Goal: Task Accomplishment & Management: Use online tool/utility

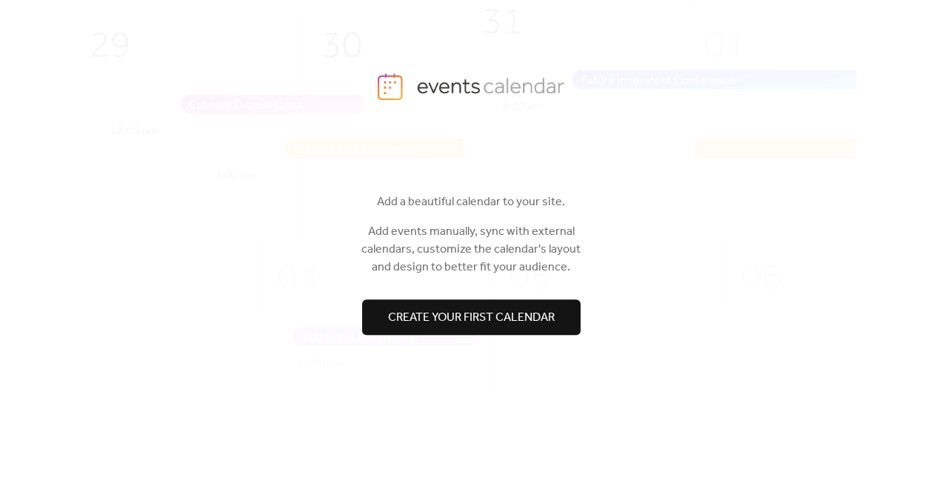
click at [410, 319] on span "Create your first calendar" at bounding box center [471, 318] width 167 height 18
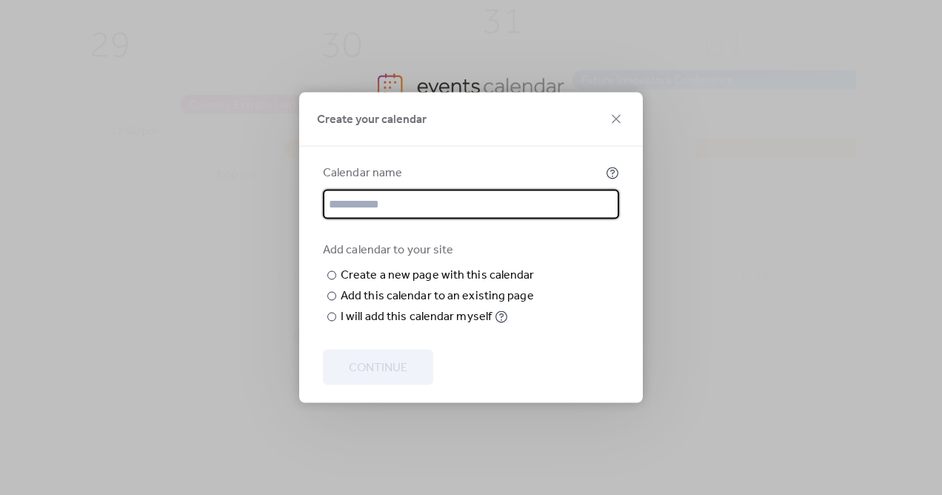
click at [412, 190] on input "text" at bounding box center [471, 205] width 296 height 30
type input "*"
type input "**********"
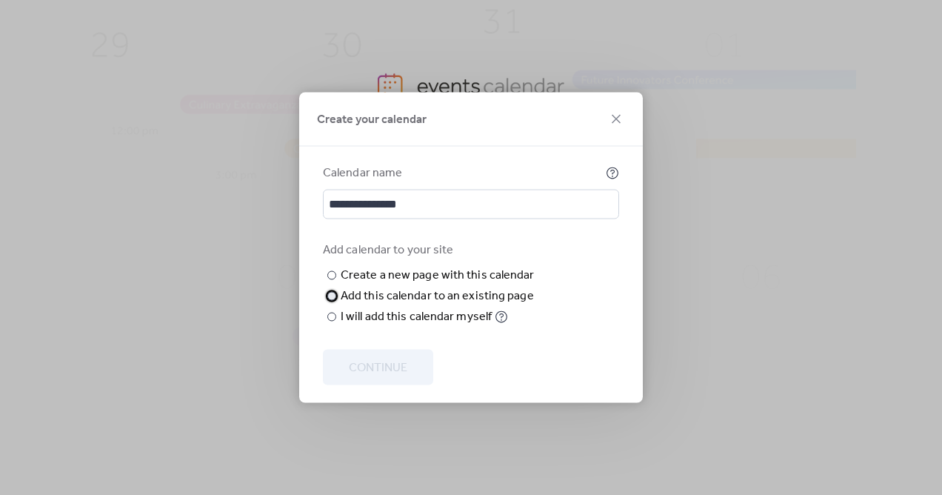
click at [335, 301] on div at bounding box center [331, 296] width 9 height 9
click at [0, 0] on div "Choose page" at bounding box center [0, 0] width 0 height 0
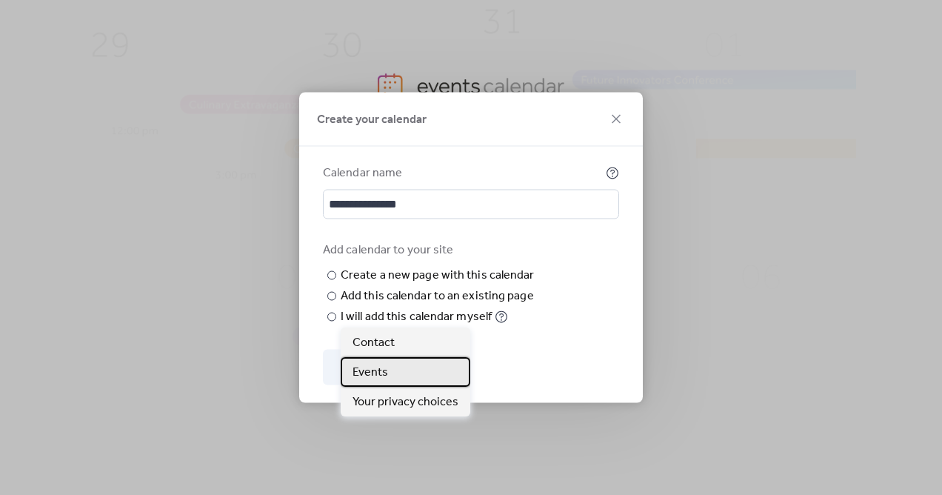
click at [387, 377] on div "Events" at bounding box center [406, 372] width 130 height 30
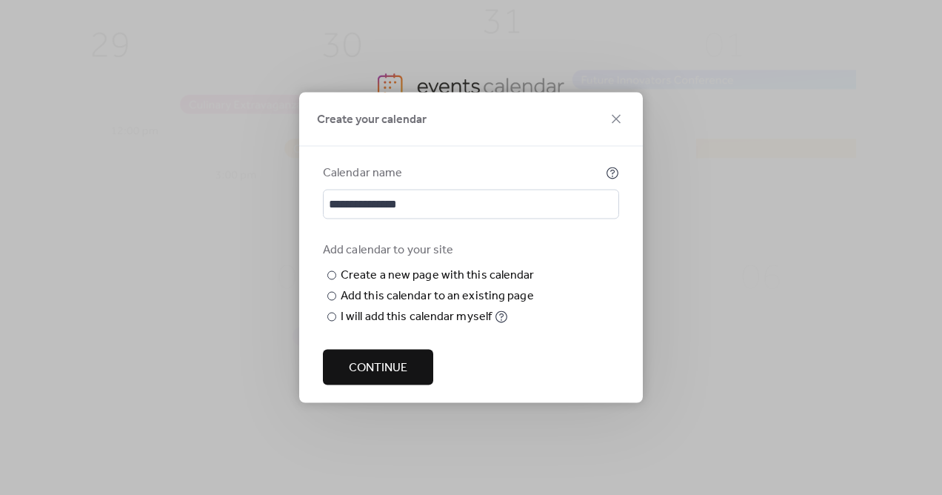
click at [378, 377] on span "Continue" at bounding box center [378, 368] width 59 height 18
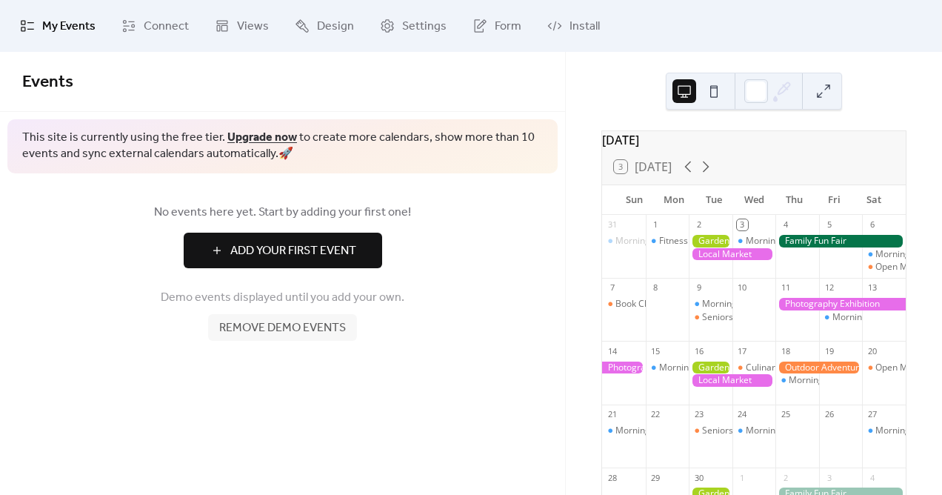
click at [322, 245] on span "Add Your First Event" at bounding box center [293, 251] width 126 height 18
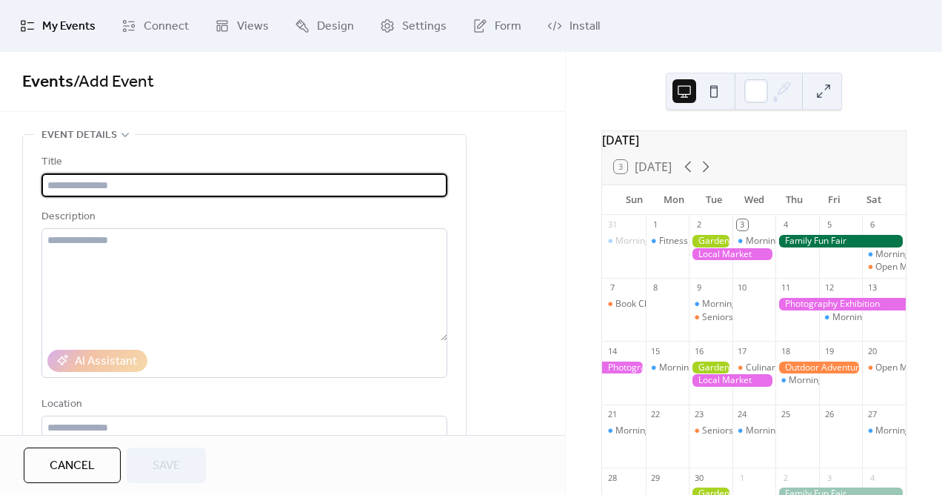
click at [346, 187] on input "text" at bounding box center [244, 185] width 406 height 24
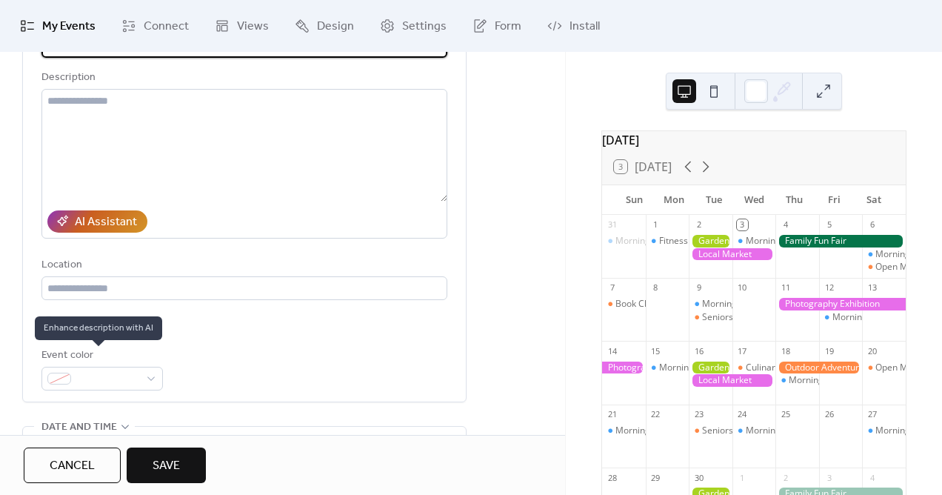
scroll to position [144, 0]
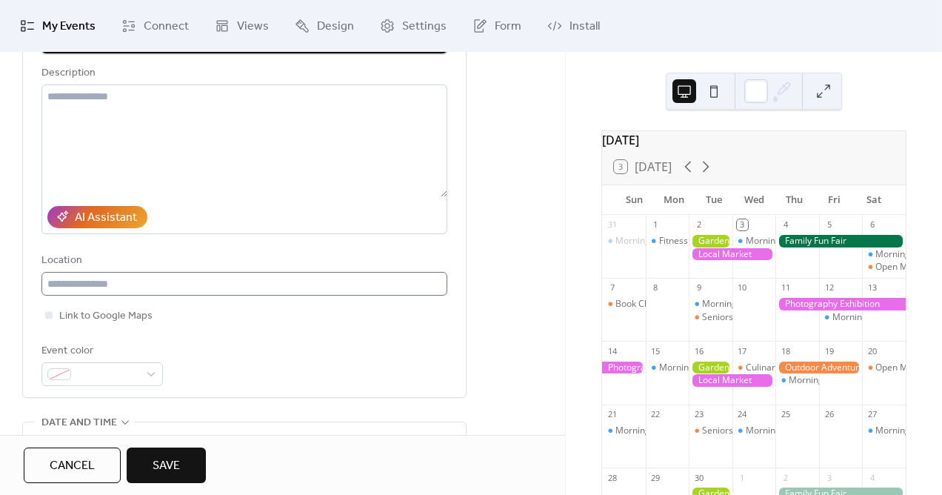
type input "**********"
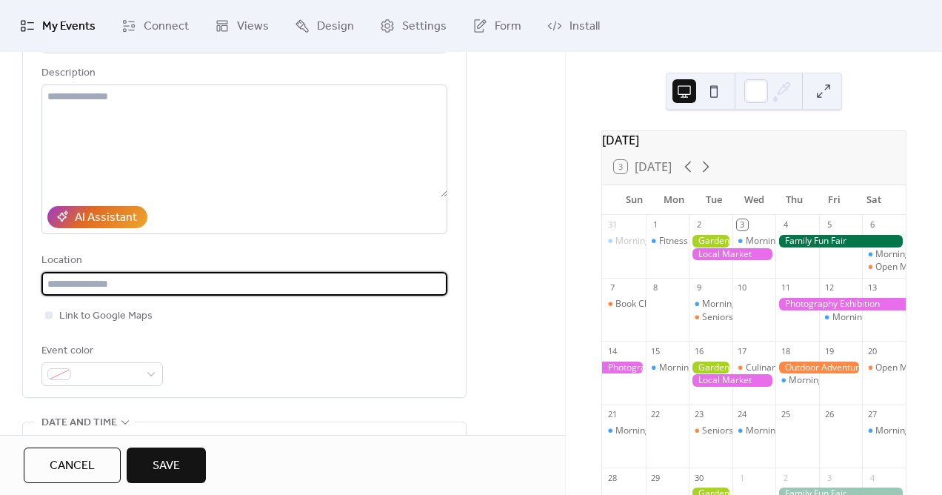
click at [194, 291] on input "text" at bounding box center [244, 284] width 406 height 24
paste input "**********"
type input "**********"
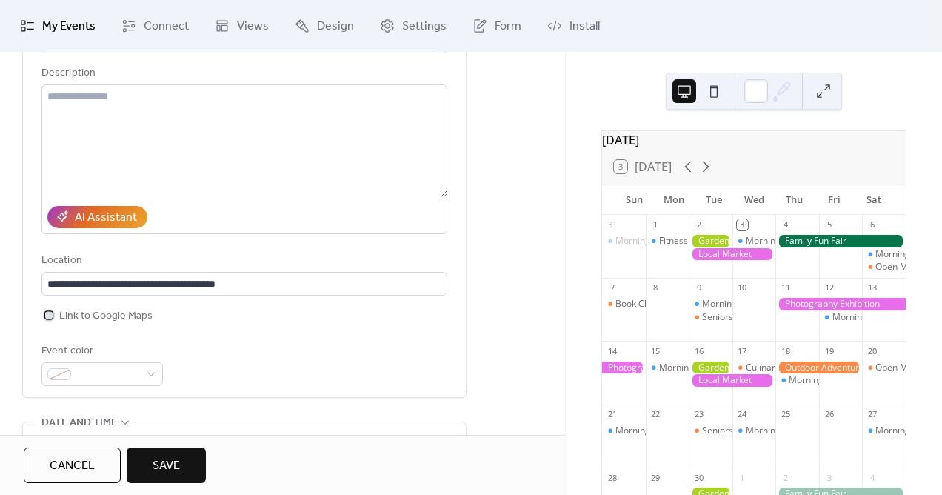
click at [51, 315] on div at bounding box center [48, 314] width 7 height 7
click at [150, 374] on div at bounding box center [101, 374] width 121 height 24
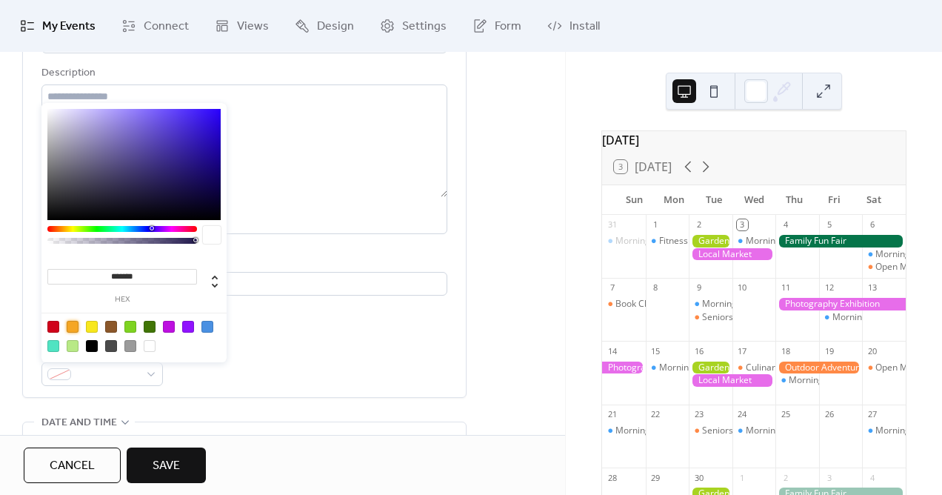
click at [70, 327] on div at bounding box center [73, 327] width 12 height 12
type input "*******"
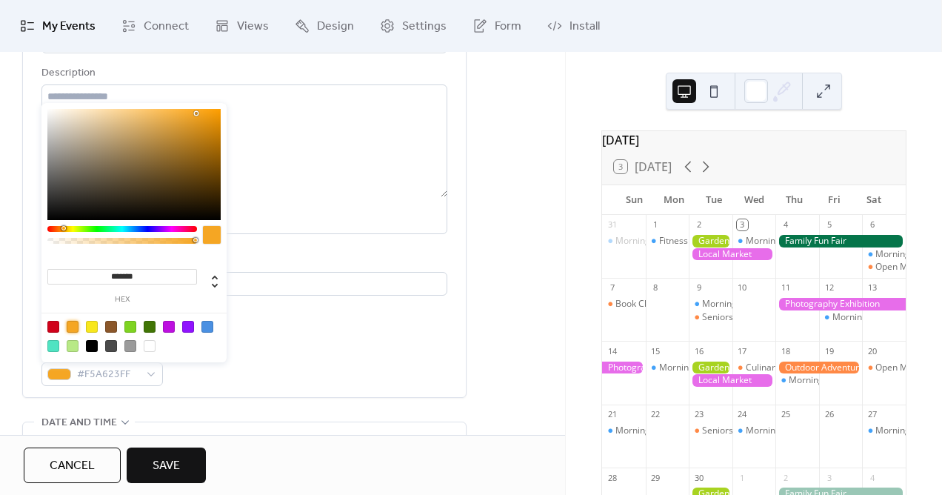
click at [216, 372] on div "Event color #F5A623FF" at bounding box center [244, 364] width 406 height 44
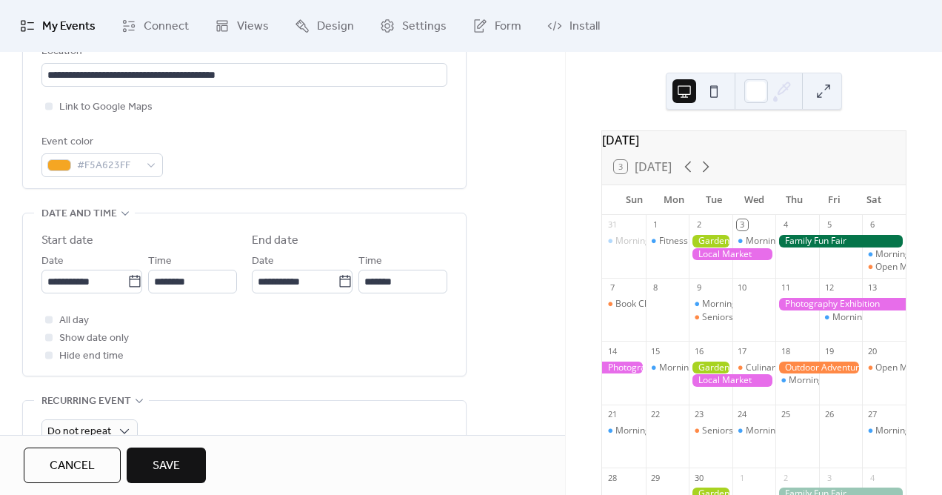
scroll to position [353, 0]
click at [130, 278] on icon at bounding box center [134, 280] width 11 height 12
click at [127, 278] on input "**********" at bounding box center [84, 281] width 86 height 24
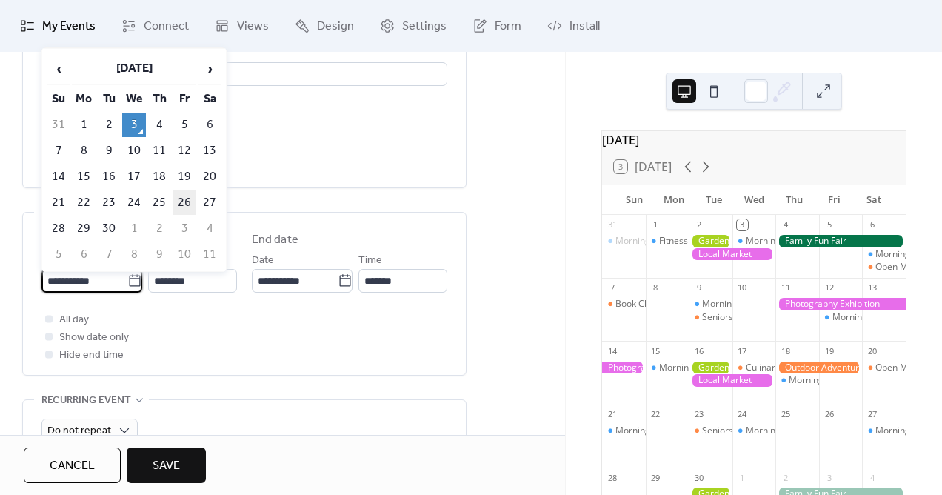
click at [187, 202] on td "26" at bounding box center [185, 202] width 24 height 24
type input "**********"
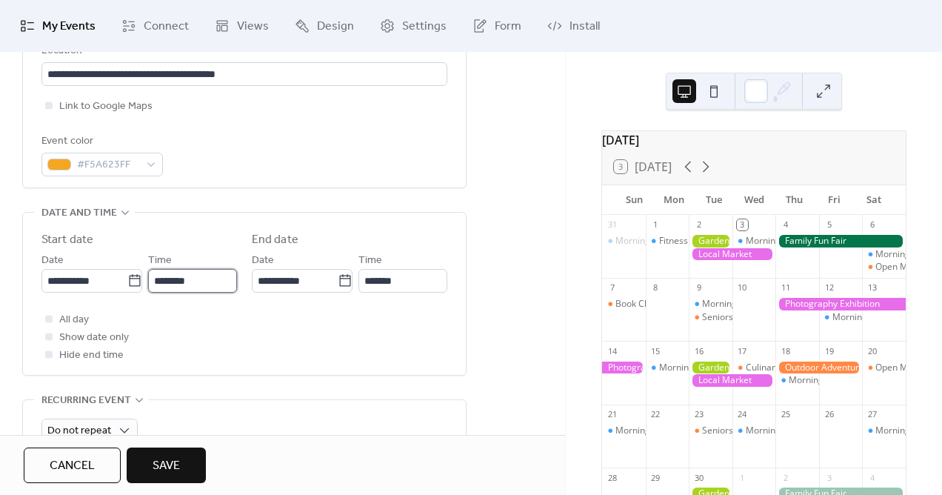
click at [196, 278] on input "********" at bounding box center [192, 281] width 89 height 24
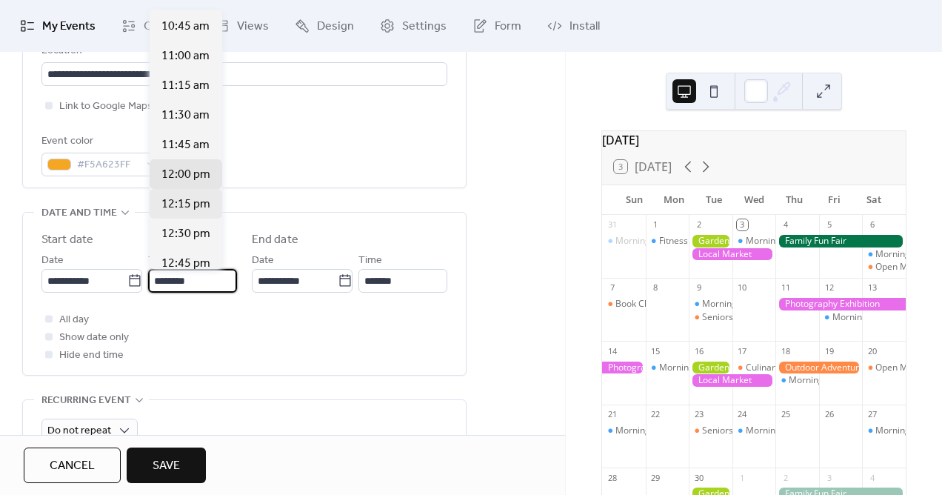
scroll to position [1263, 0]
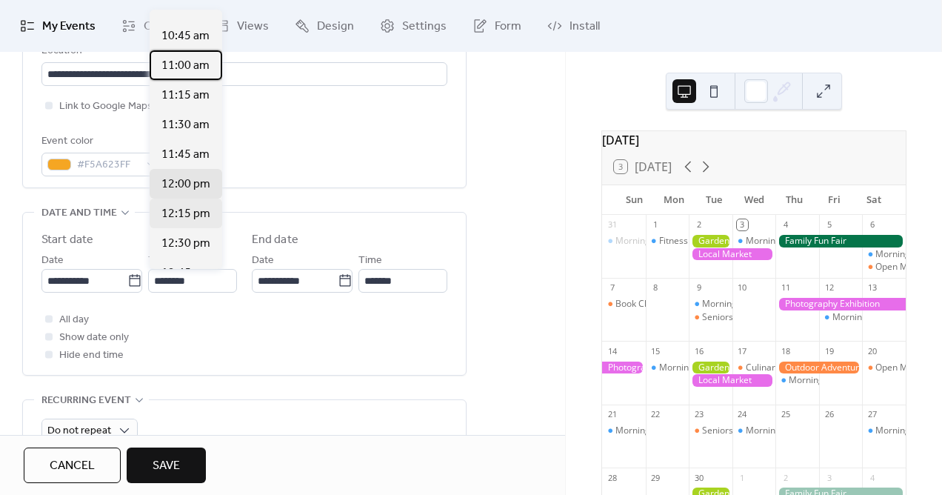
click at [181, 65] on span "11:00 am" at bounding box center [185, 66] width 48 height 18
type input "********"
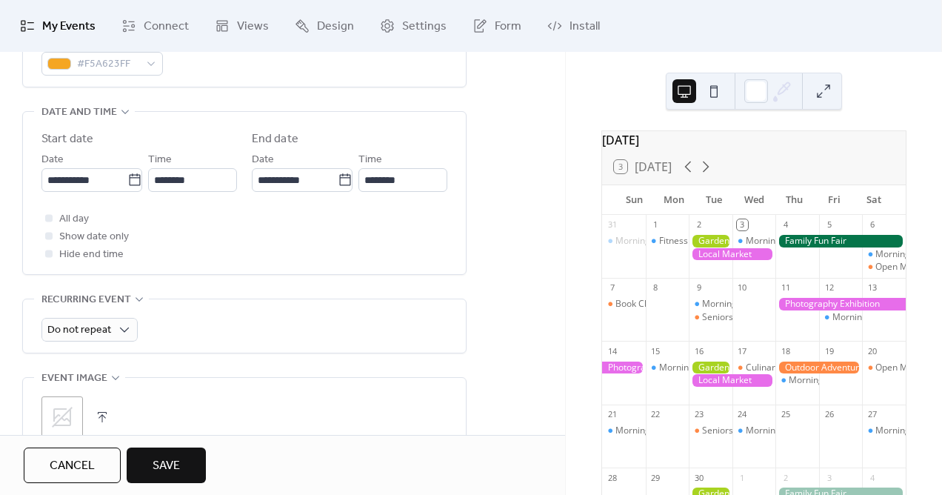
scroll to position [456, 0]
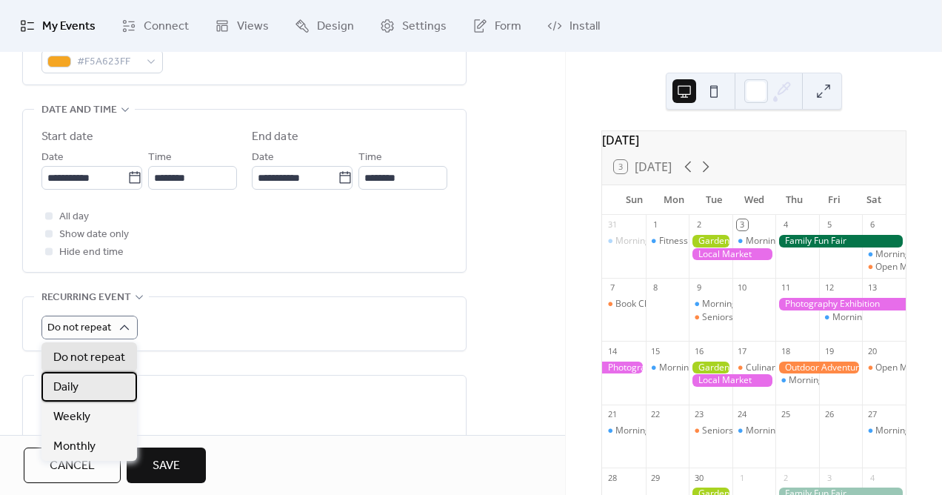
click at [81, 389] on div "Daily" at bounding box center [89, 387] width 96 height 30
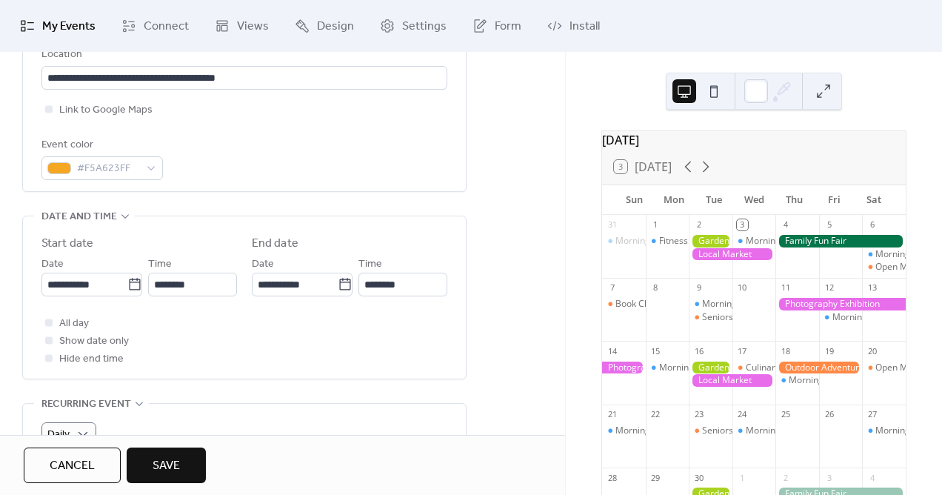
scroll to position [390, 0]
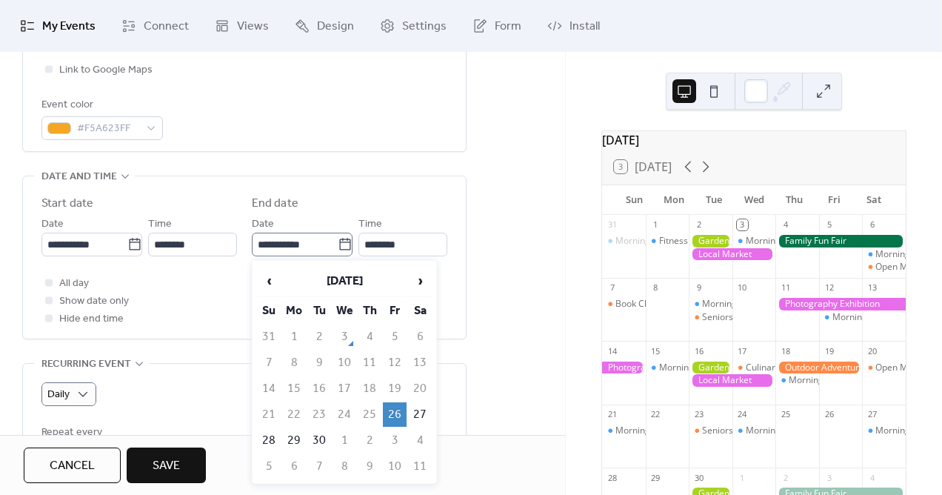
click at [339, 247] on icon at bounding box center [344, 244] width 11 height 12
click at [335, 247] on input "**********" at bounding box center [295, 245] width 86 height 24
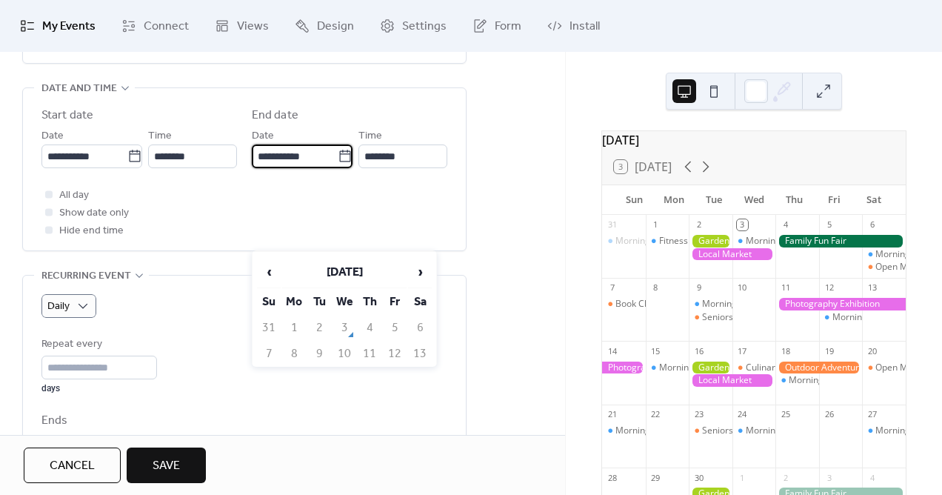
scroll to position [465, 0]
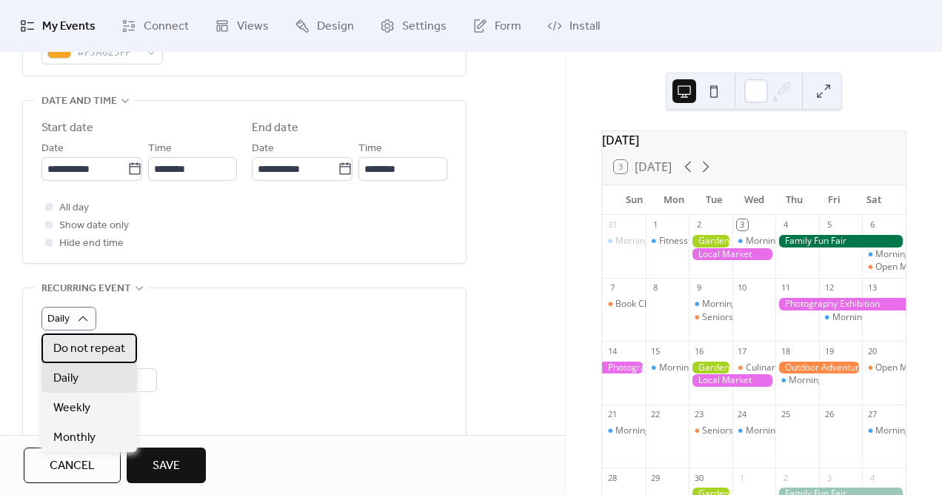
click at [76, 352] on span "Do not repeat" at bounding box center [89, 349] width 72 height 18
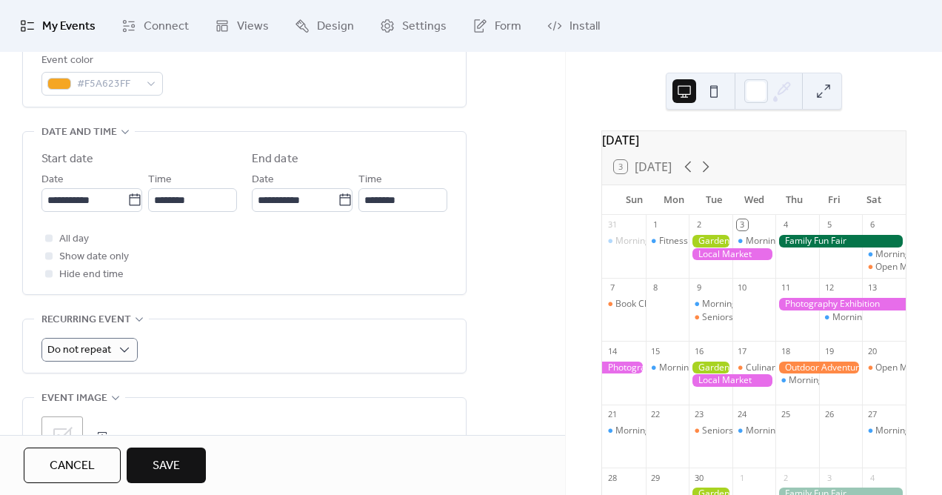
scroll to position [415, 0]
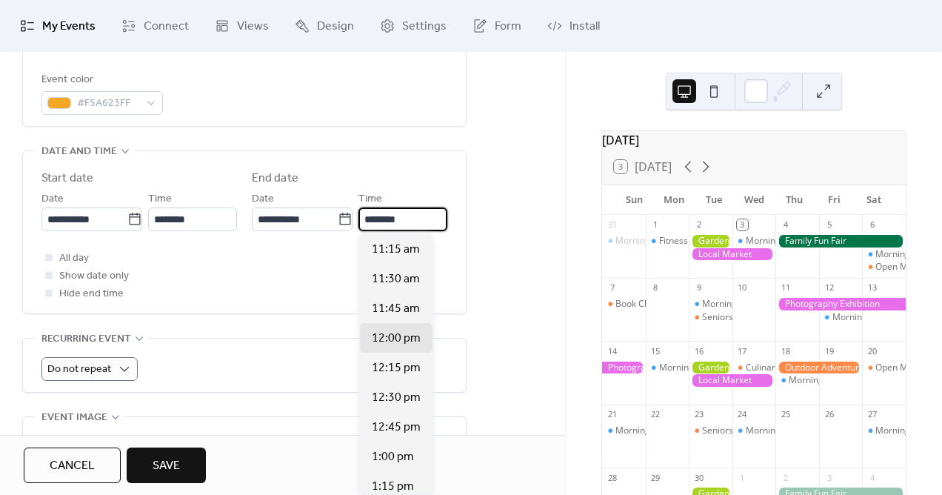
click at [398, 221] on input "********" at bounding box center [402, 219] width 89 height 24
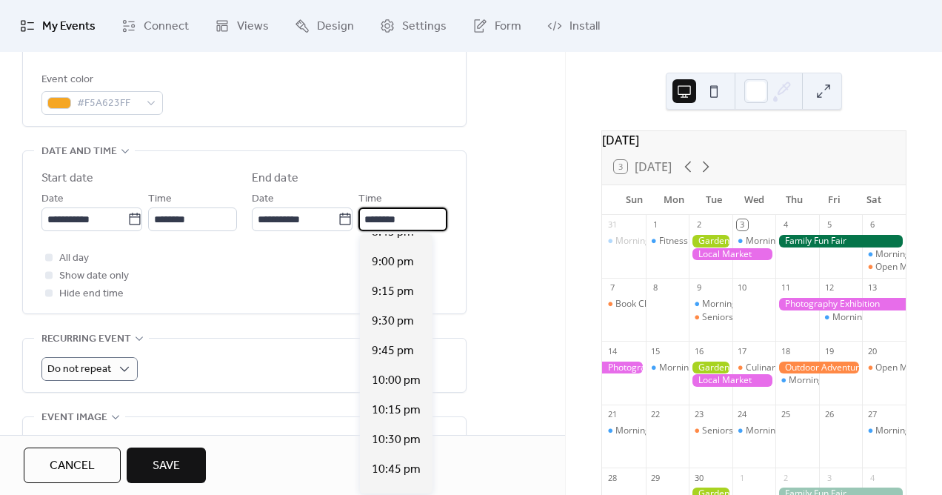
scroll to position [1133, 0]
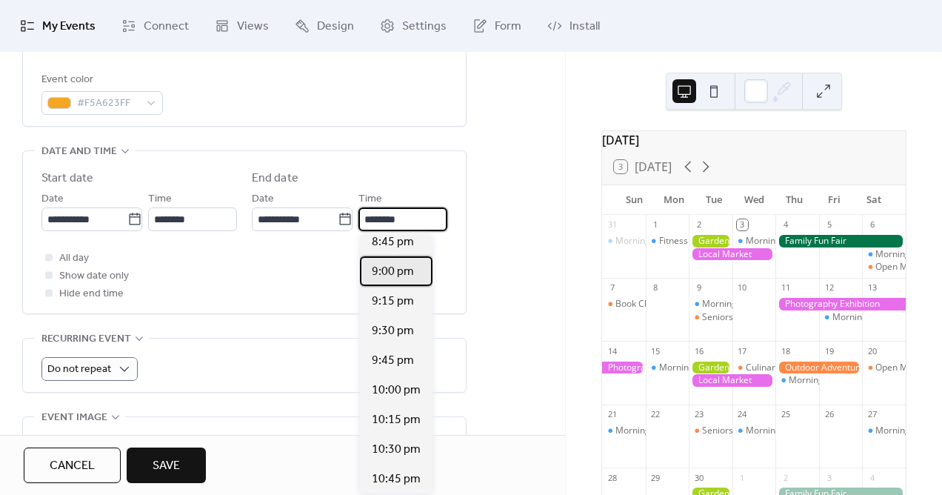
click at [385, 273] on span "9:00 pm" at bounding box center [393, 272] width 42 height 18
type input "*******"
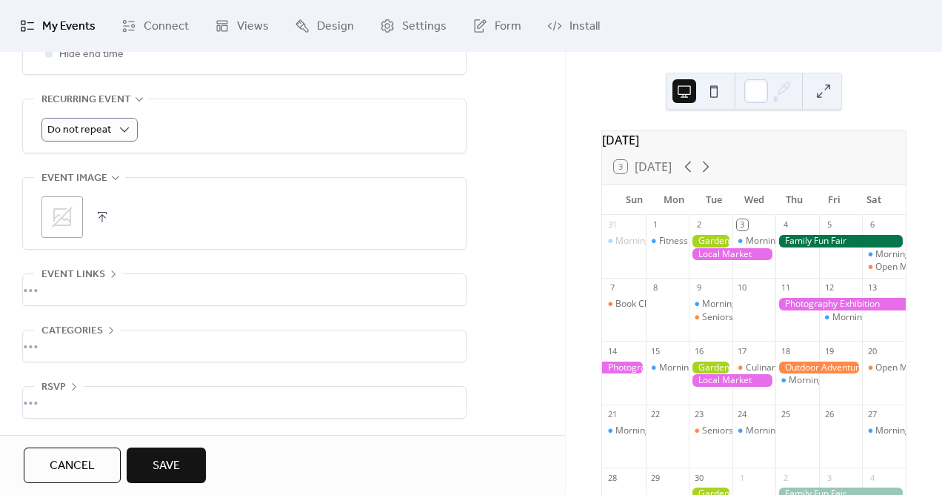
scroll to position [654, 0]
click at [158, 470] on span "Save" at bounding box center [166, 466] width 27 height 18
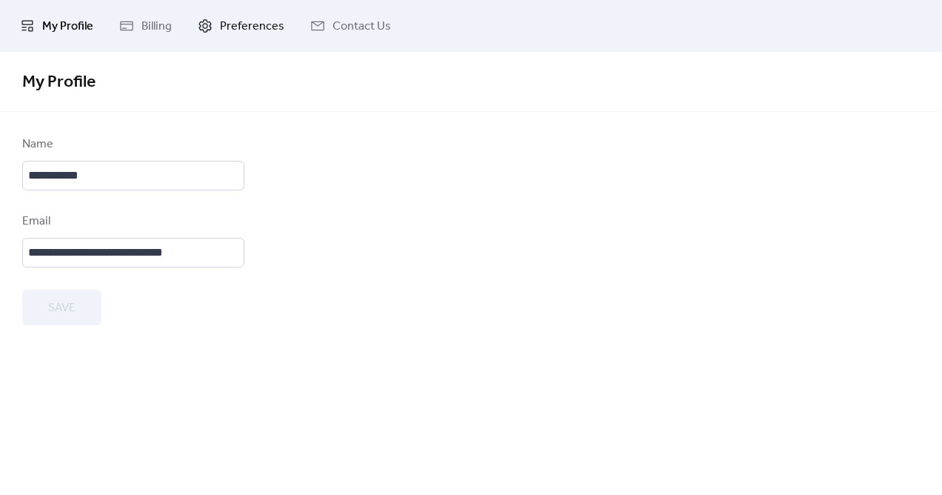
click at [250, 26] on span "Preferences" at bounding box center [252, 27] width 64 height 18
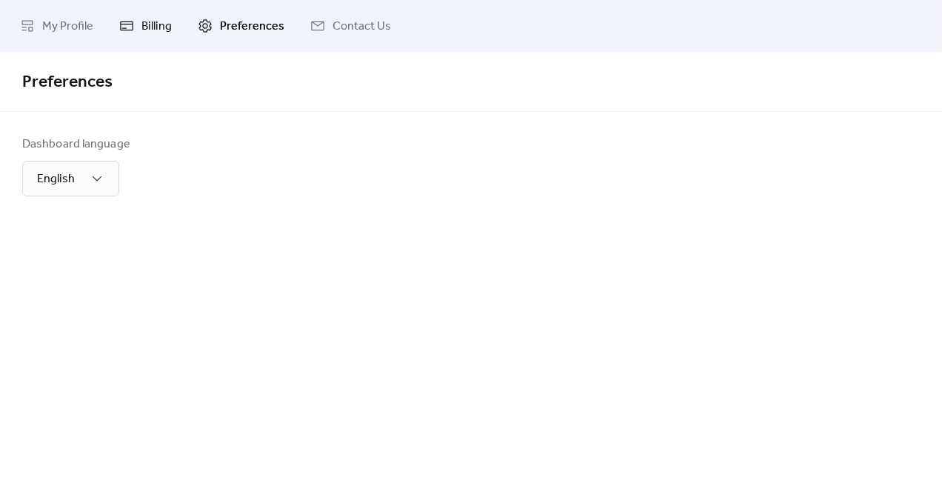
click at [168, 21] on span "Billing" at bounding box center [156, 27] width 30 height 18
click at [77, 26] on span "My Profile" at bounding box center [67, 27] width 51 height 18
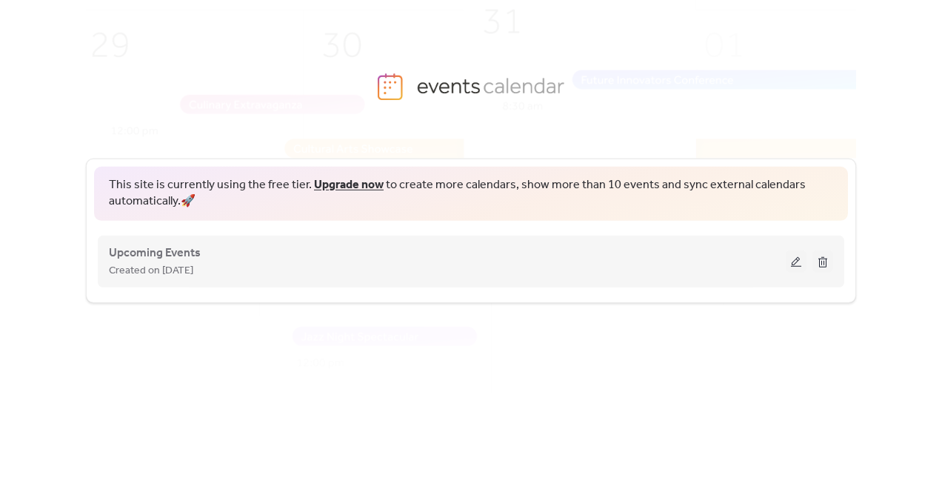
click at [163, 269] on span "Created on [DATE]" at bounding box center [151, 271] width 84 height 18
click at [798, 263] on button at bounding box center [796, 261] width 21 height 22
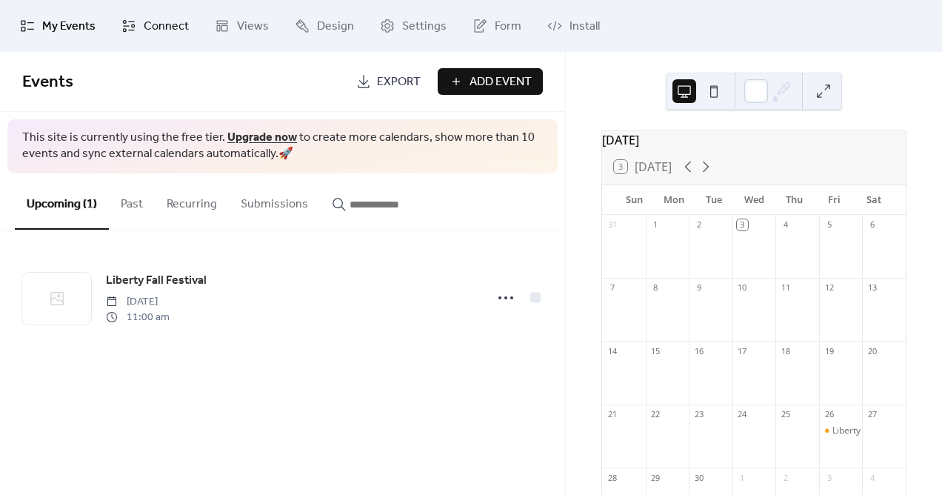
click at [170, 30] on span "Connect" at bounding box center [166, 27] width 45 height 18
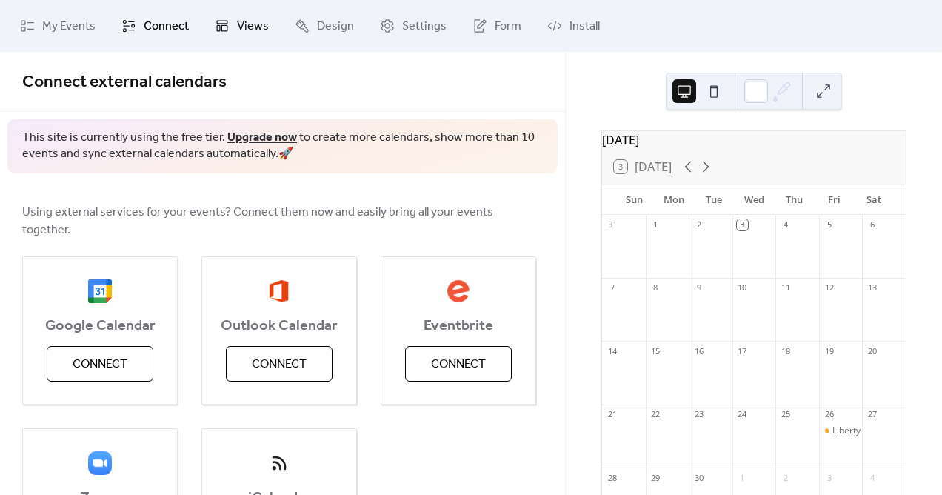
click at [233, 27] on link "Views" at bounding box center [242, 26] width 76 height 40
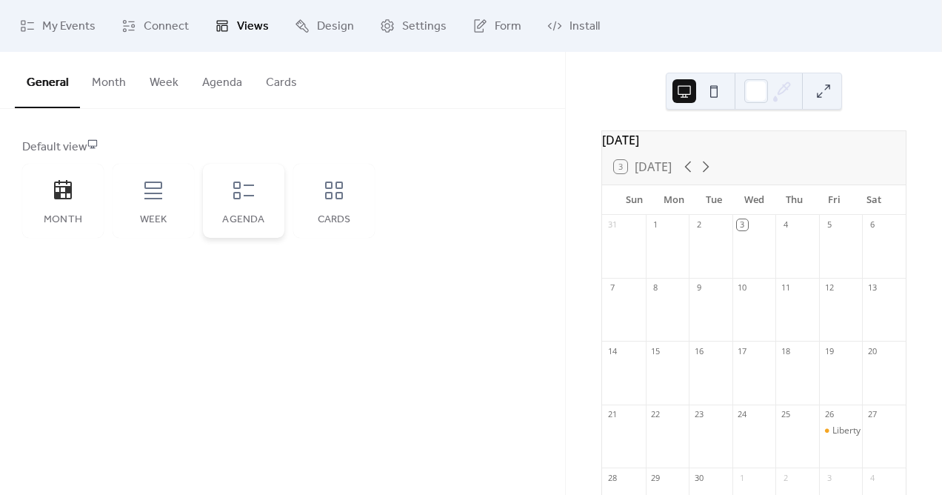
click at [237, 204] on div "Agenda" at bounding box center [243, 201] width 81 height 74
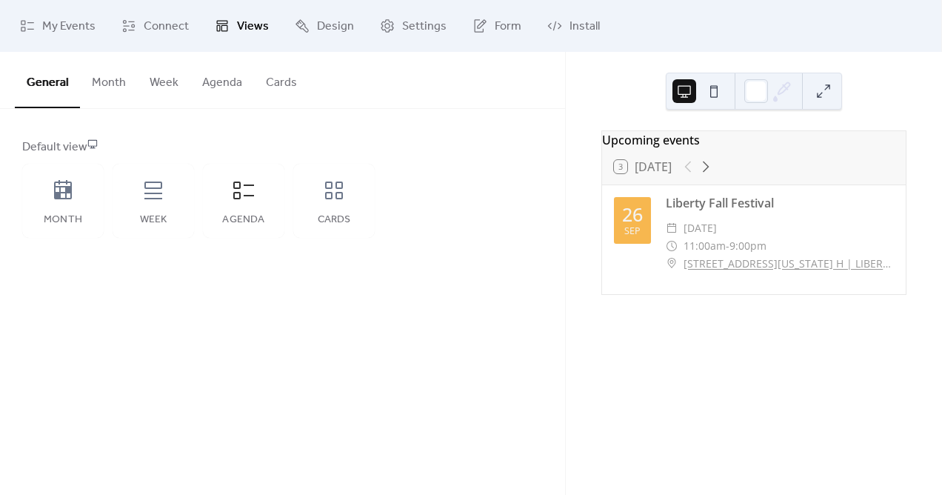
click at [100, 80] on button "Month" at bounding box center [109, 79] width 58 height 55
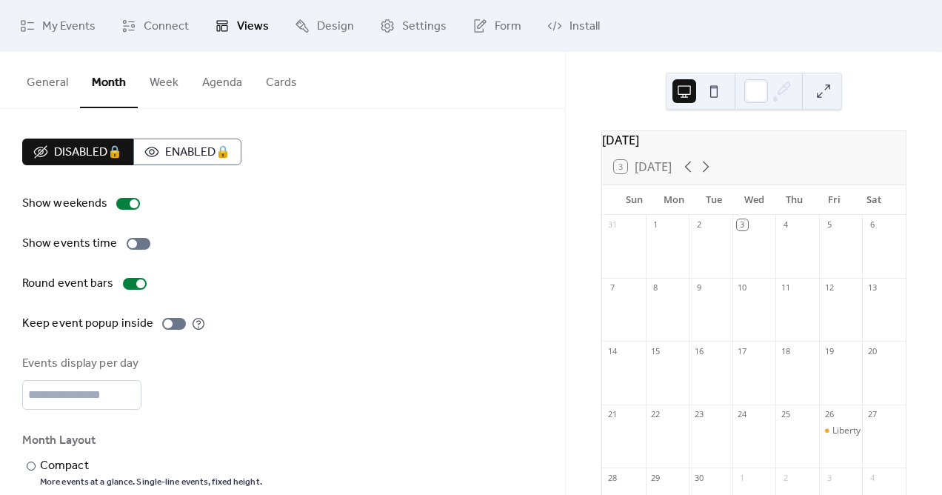
click at [213, 86] on button "Agenda" at bounding box center [222, 79] width 64 height 55
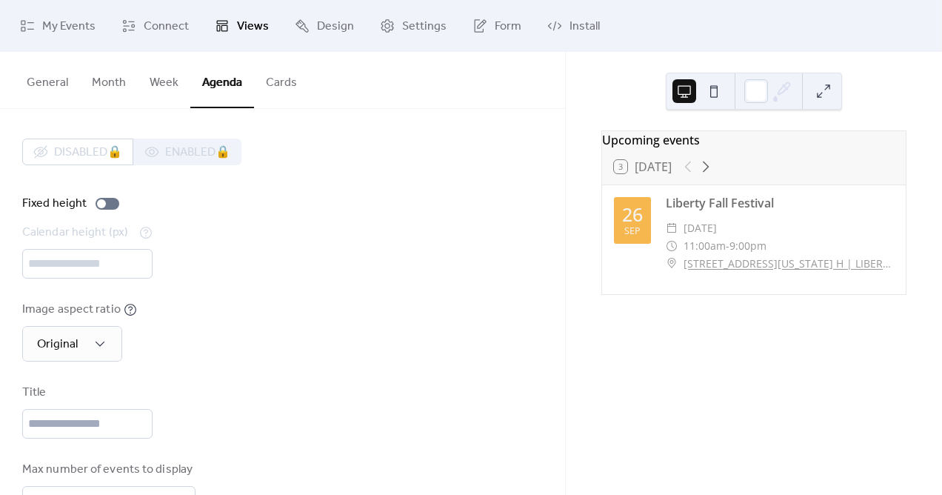
click at [280, 84] on button "Cards" at bounding box center [281, 79] width 55 height 55
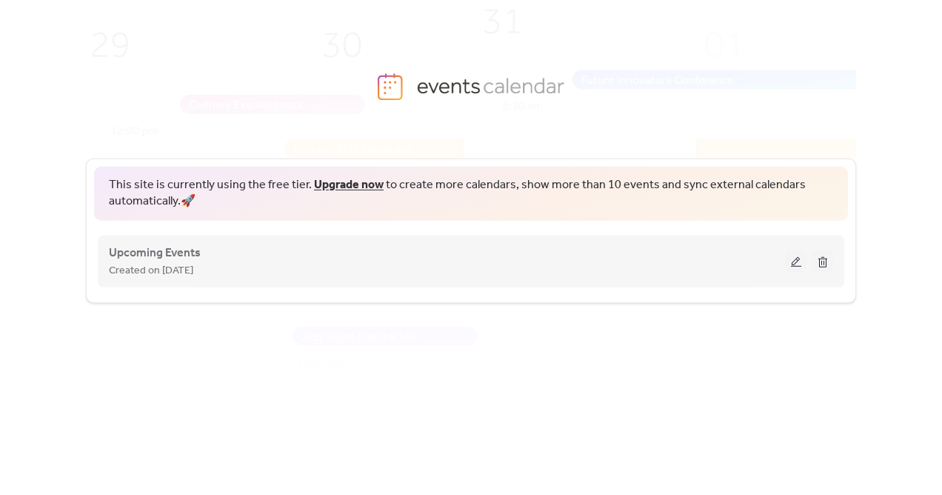
click at [795, 264] on button at bounding box center [796, 261] width 21 height 22
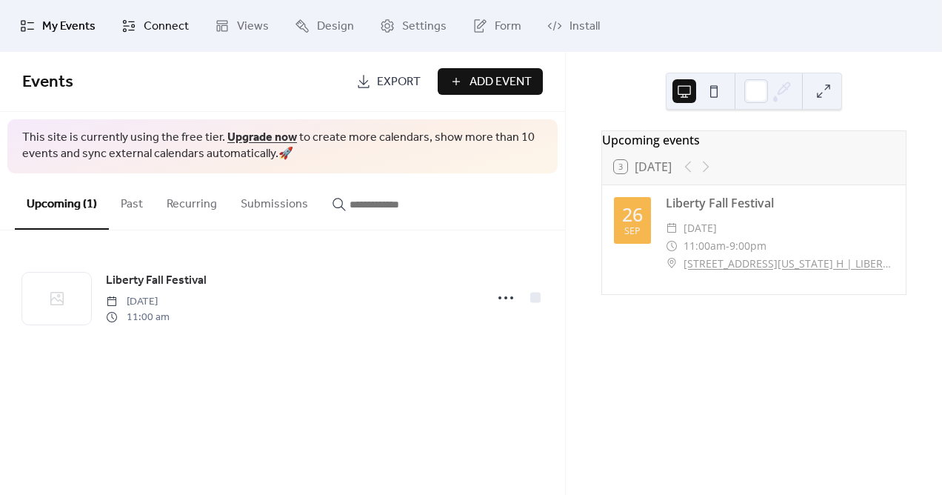
click at [127, 20] on icon at bounding box center [128, 26] width 15 height 15
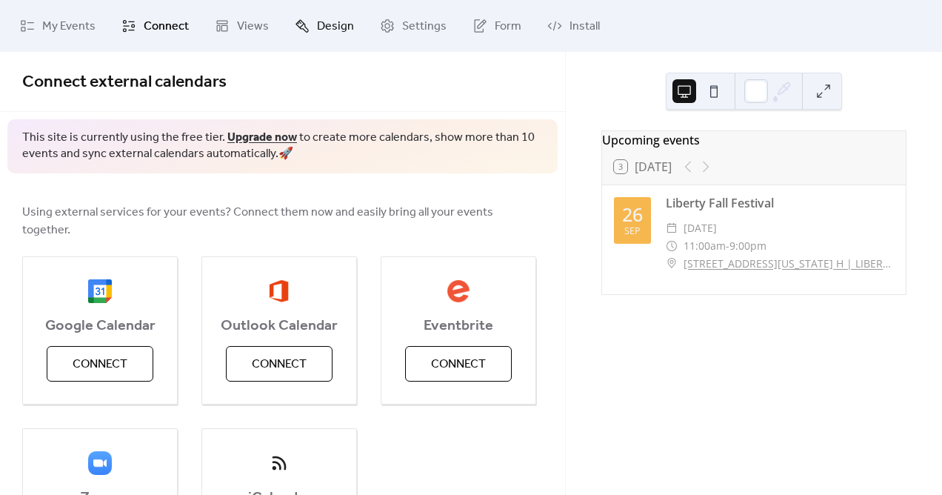
click at [329, 27] on span "Design" at bounding box center [335, 27] width 37 height 18
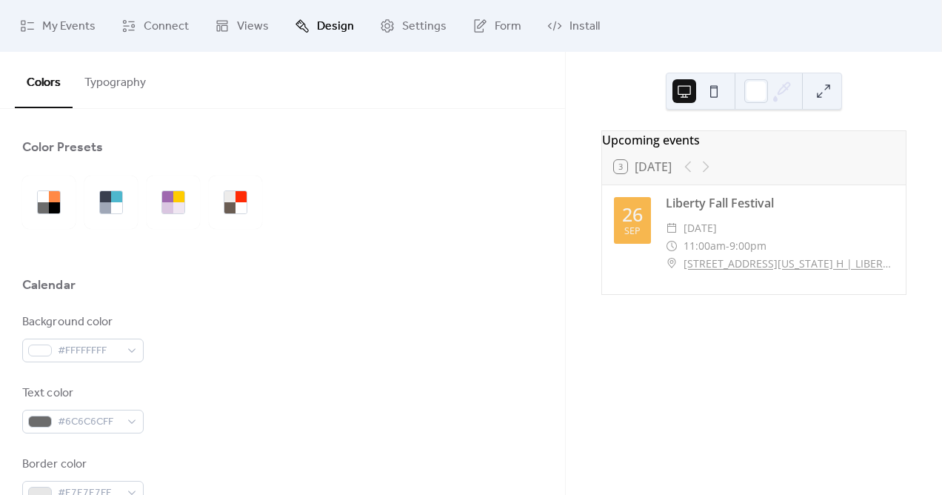
scroll to position [66, 0]
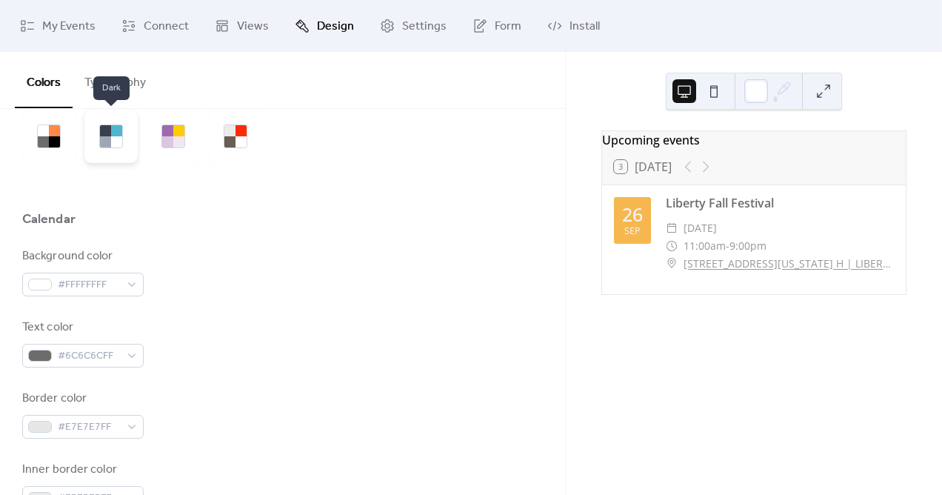
click at [108, 138] on div at bounding box center [105, 141] width 11 height 11
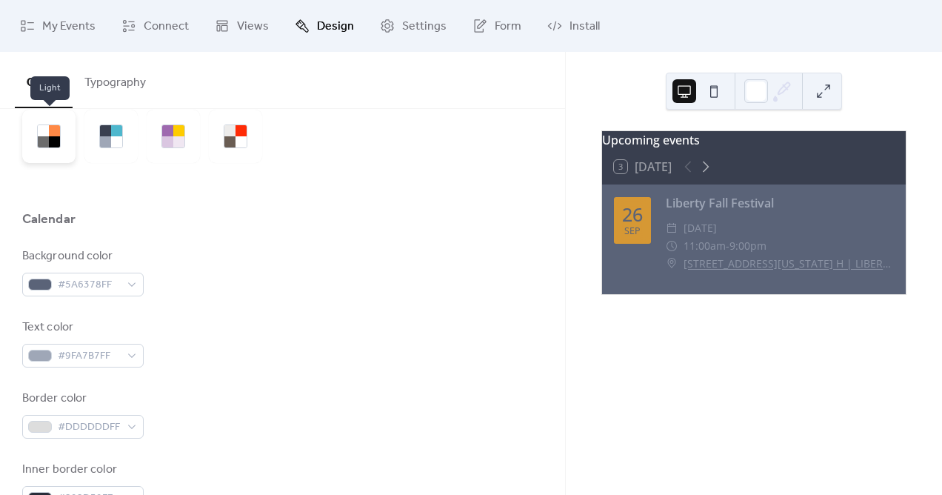
click at [43, 134] on div at bounding box center [43, 130] width 11 height 11
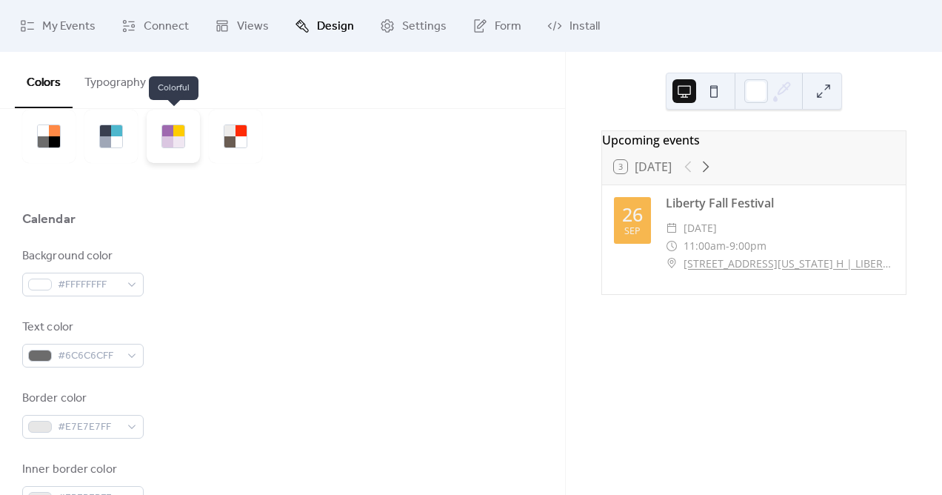
click at [185, 139] on div at bounding box center [173, 136] width 53 height 53
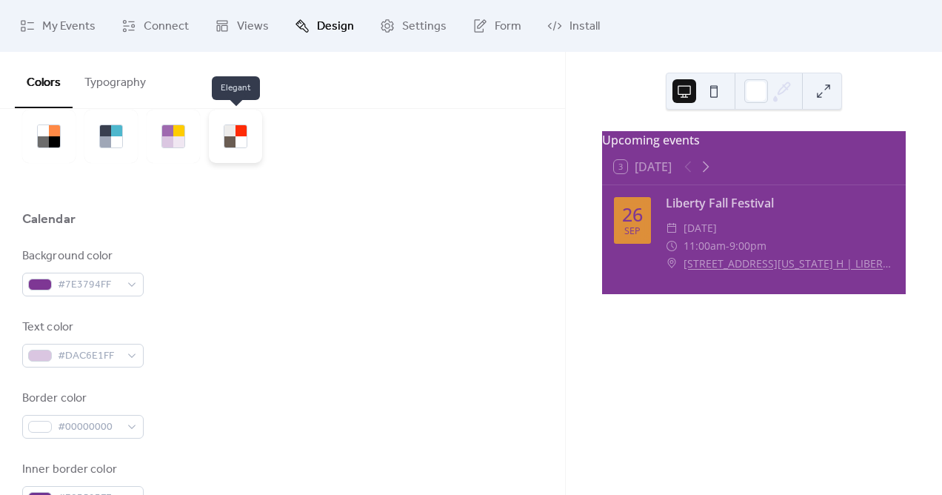
click at [242, 142] on div at bounding box center [241, 141] width 11 height 11
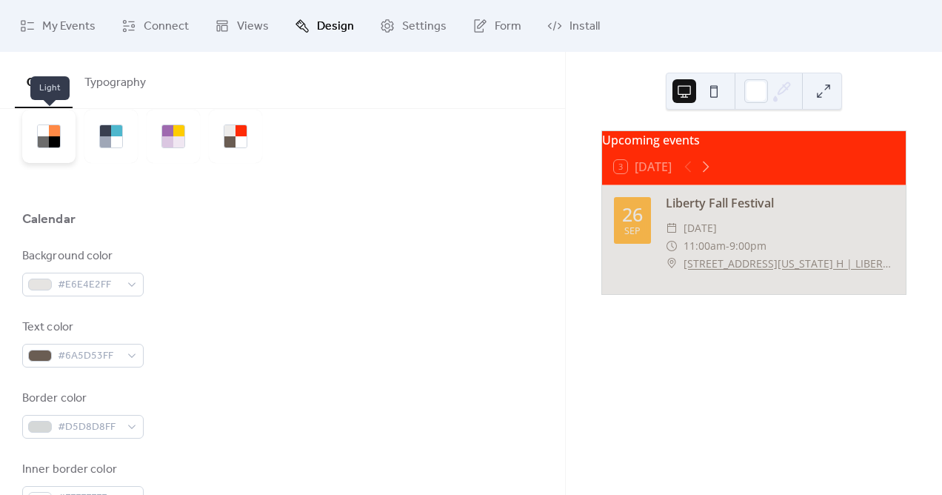
click at [48, 130] on div at bounding box center [43, 130] width 11 height 11
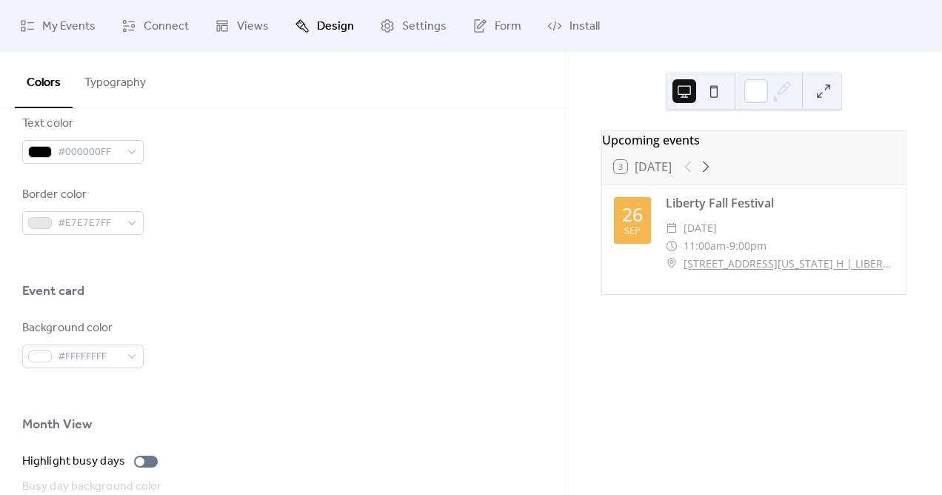
scroll to position [0, 0]
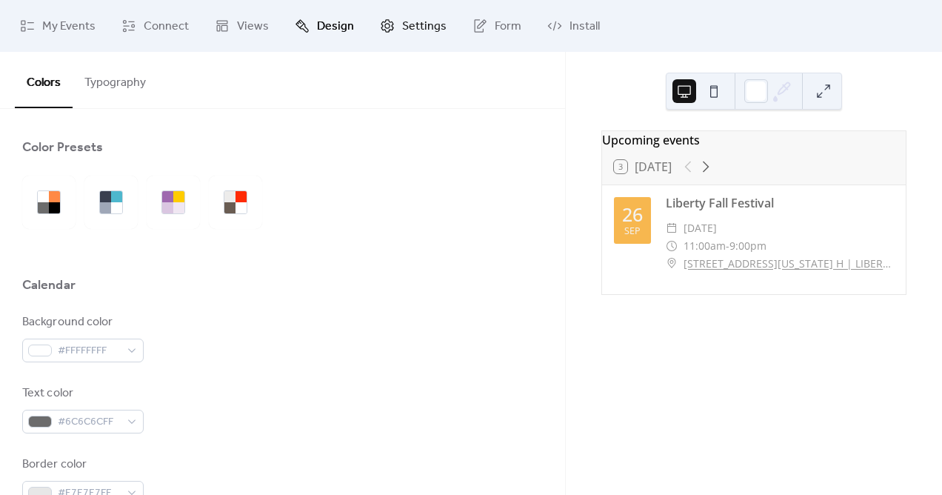
click at [411, 20] on span "Settings" at bounding box center [424, 27] width 44 height 18
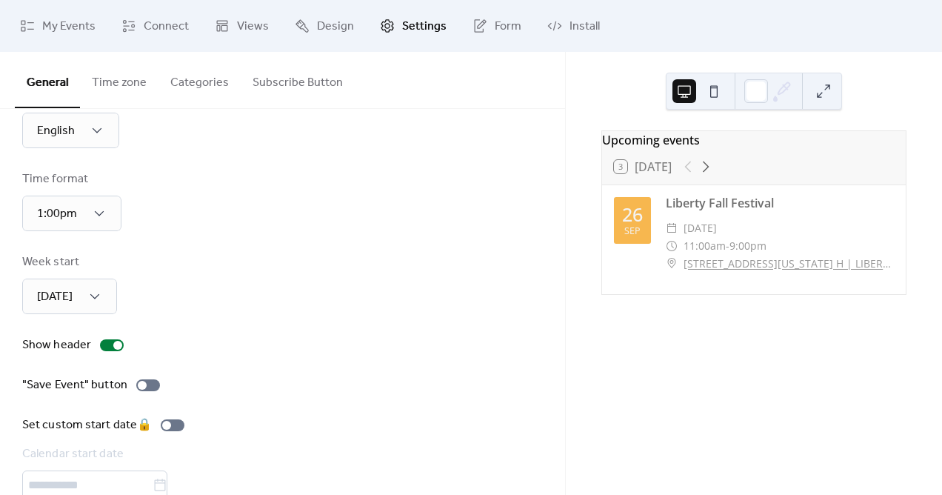
scroll to position [61, 0]
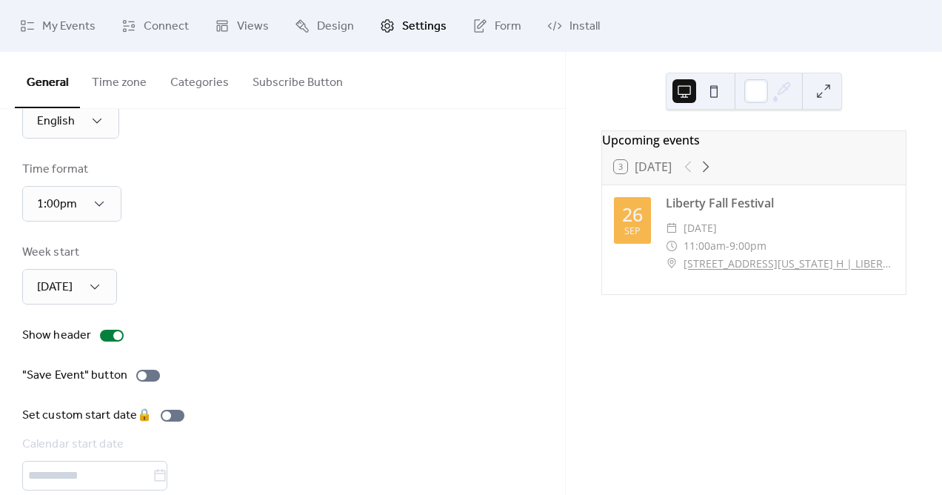
click at [204, 86] on button "Categories" at bounding box center [199, 79] width 82 height 55
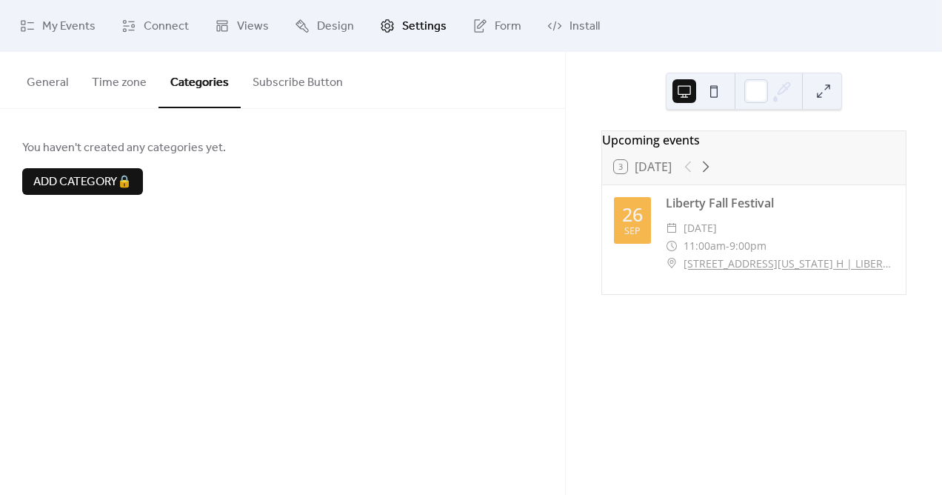
click at [284, 77] on button "Subscribe Button" at bounding box center [298, 79] width 114 height 55
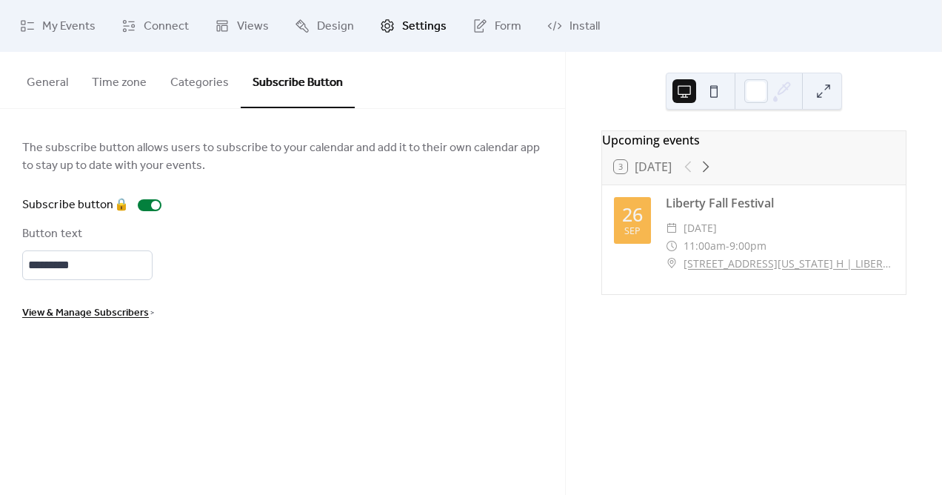
click at [131, 81] on button "Time zone" at bounding box center [119, 79] width 79 height 55
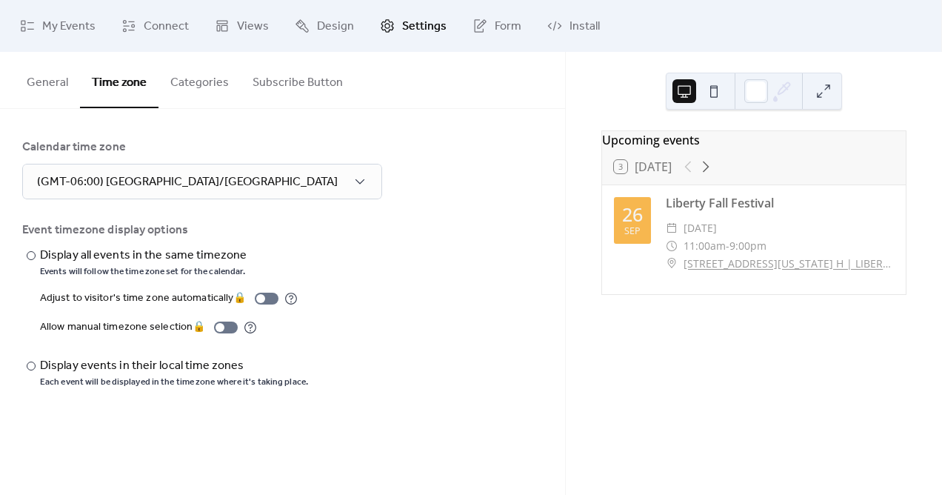
click at [45, 89] on button "General" at bounding box center [47, 79] width 65 height 55
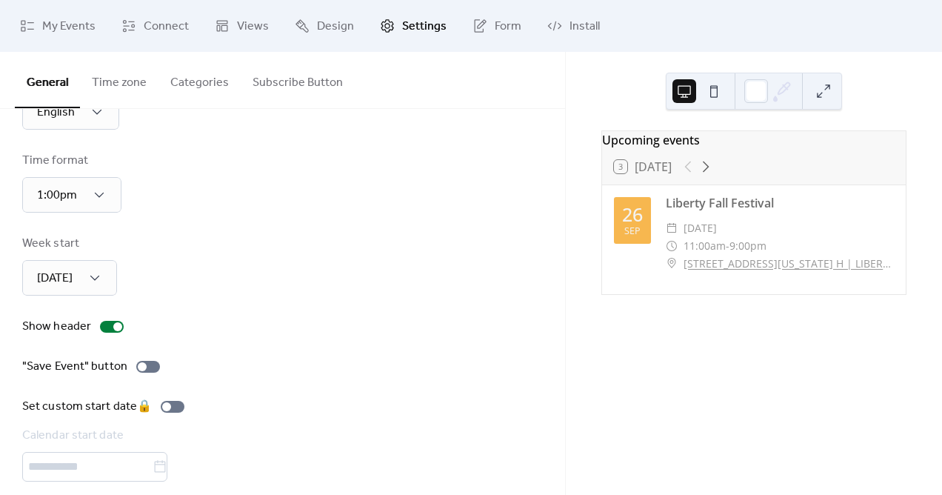
scroll to position [86, 0]
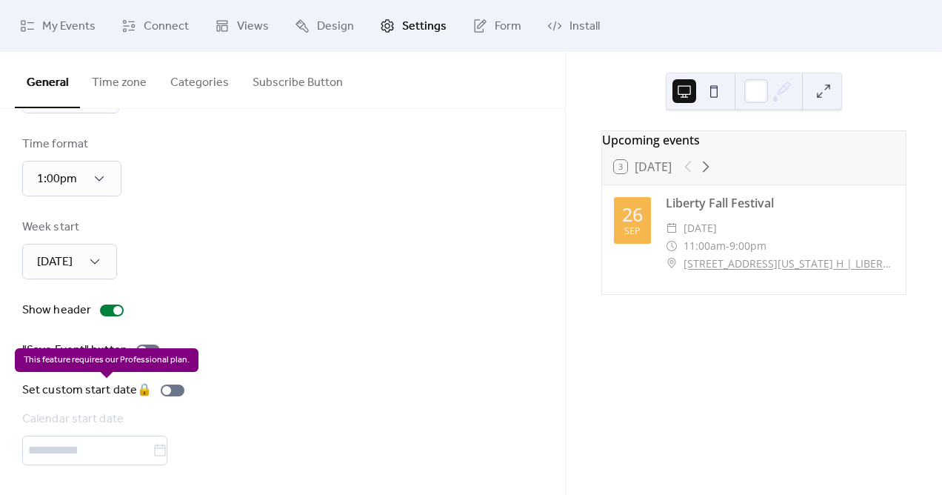
click at [101, 455] on div "Set custom start date 🔒 Calendar start date" at bounding box center [106, 423] width 168 height 84
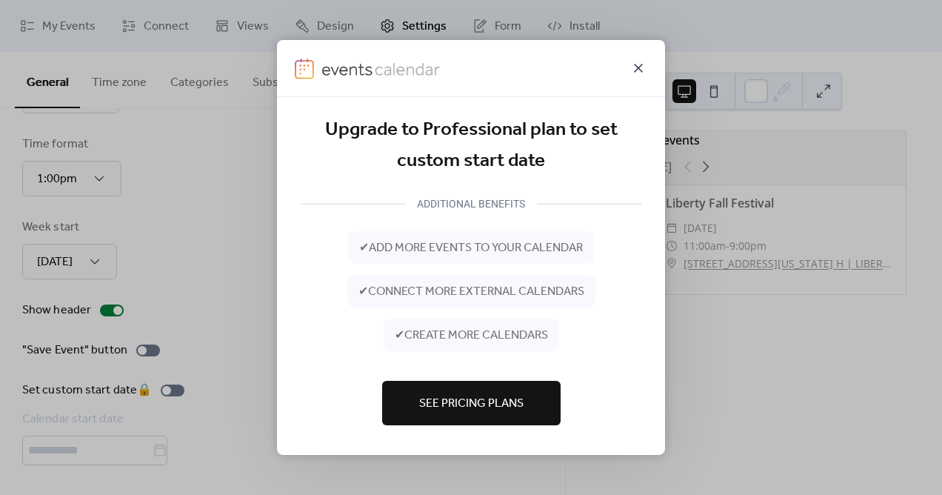
click at [632, 65] on icon at bounding box center [638, 68] width 18 height 18
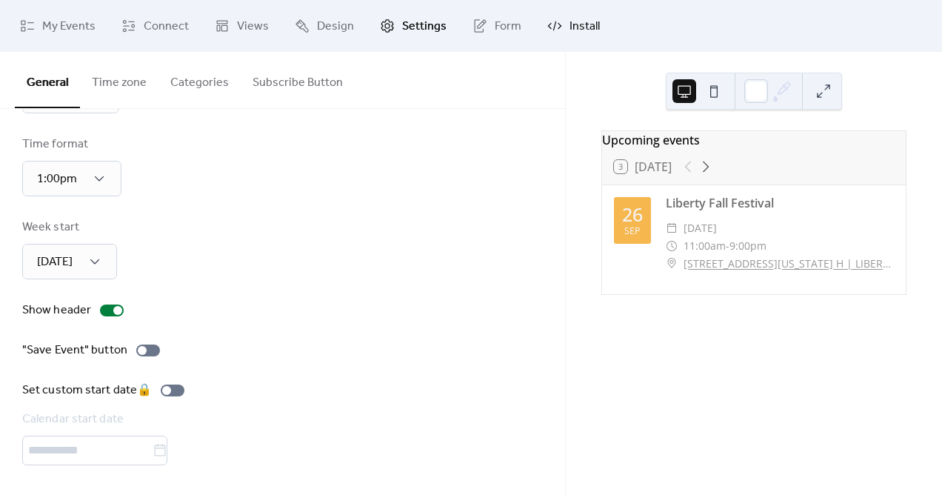
click at [594, 27] on link "Install" at bounding box center [573, 26] width 75 height 40
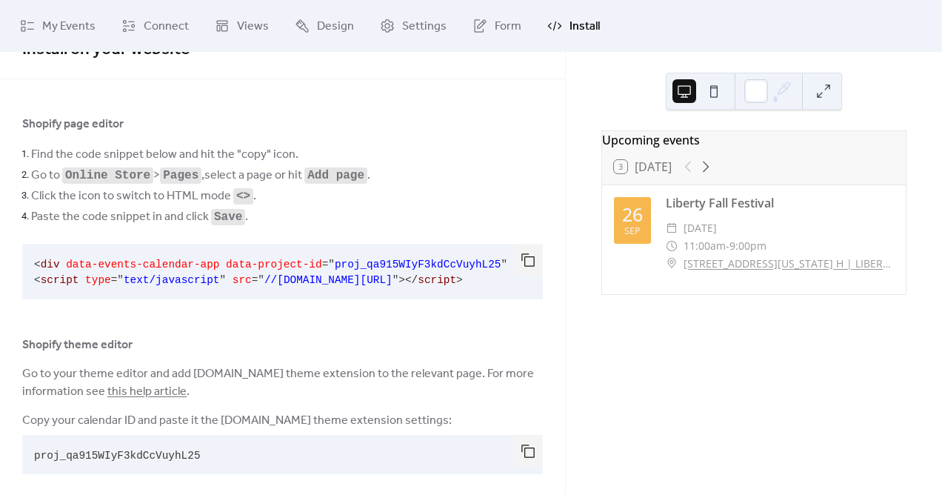
scroll to position [41, 0]
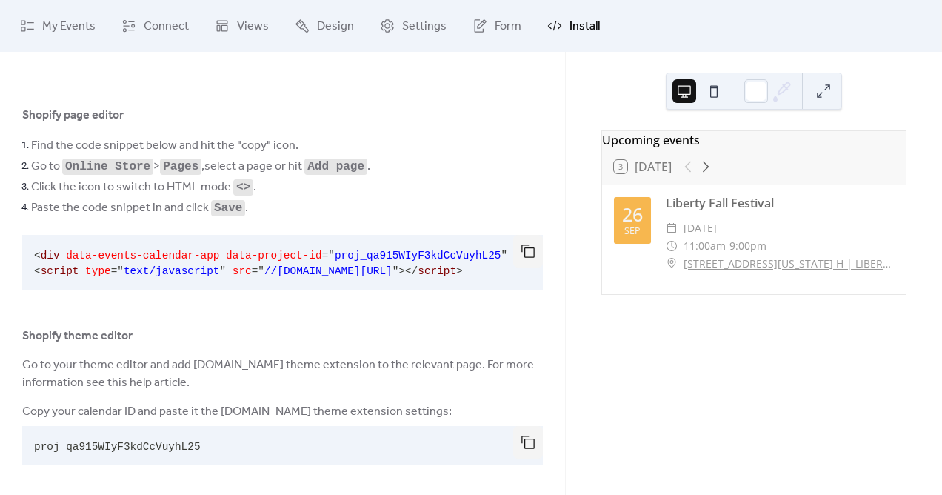
click at [35, 250] on span "<" at bounding box center [37, 256] width 7 height 12
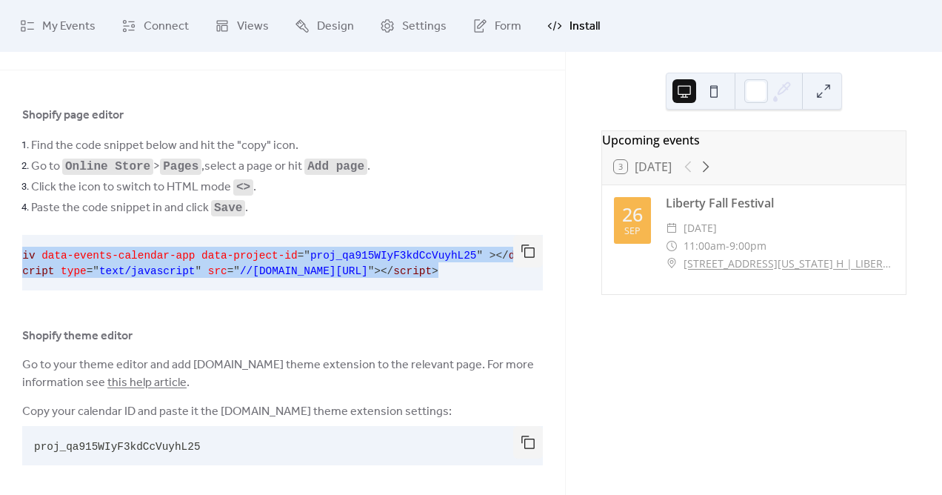
scroll to position [0, 56]
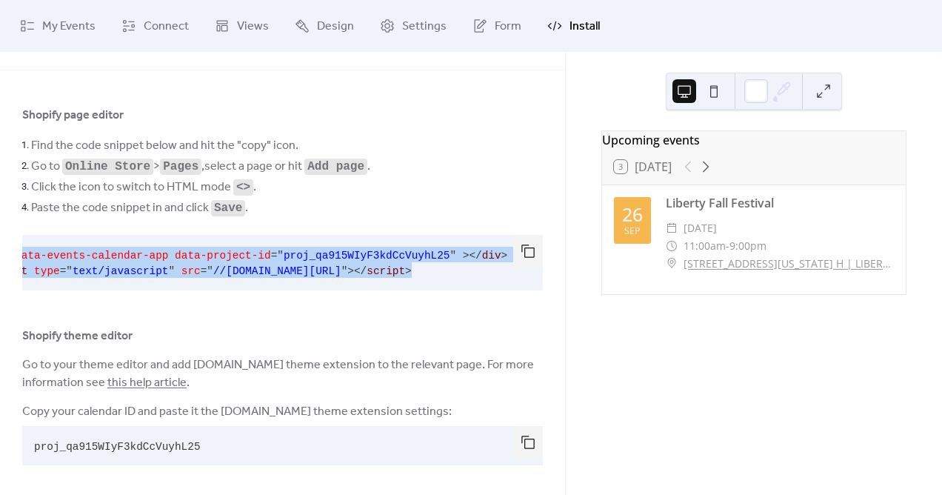
drag, startPoint x: 33, startPoint y: 250, endPoint x: 510, endPoint y: 298, distance: 478.6
click at [510, 296] on div "< div data-events-calendar-app data-project-id = " proj_qa915WIyF3kdCcVuyhL25 "…" at bounding box center [282, 262] width 521 height 67
click at [524, 255] on button "button" at bounding box center [528, 251] width 30 height 33
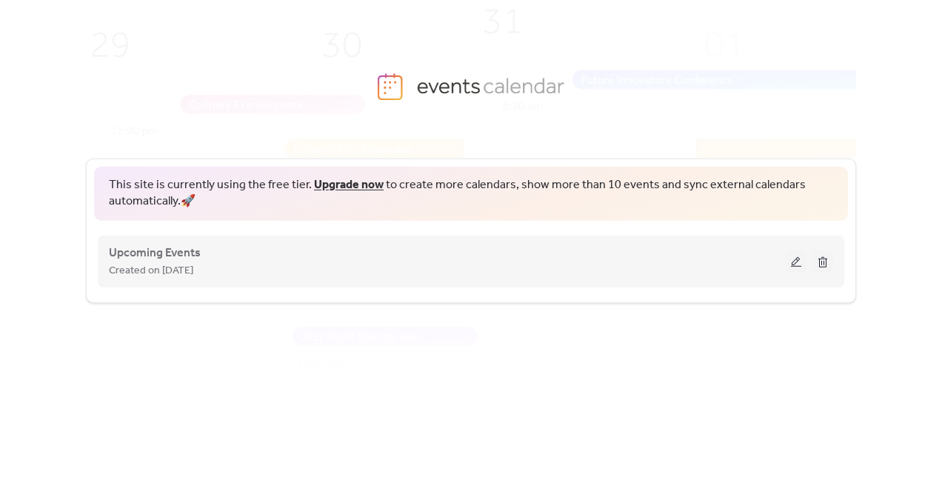
click at [327, 255] on div "Upcoming Events Created on [DATE]" at bounding box center [447, 262] width 677 height 36
click at [801, 261] on button at bounding box center [796, 261] width 21 height 22
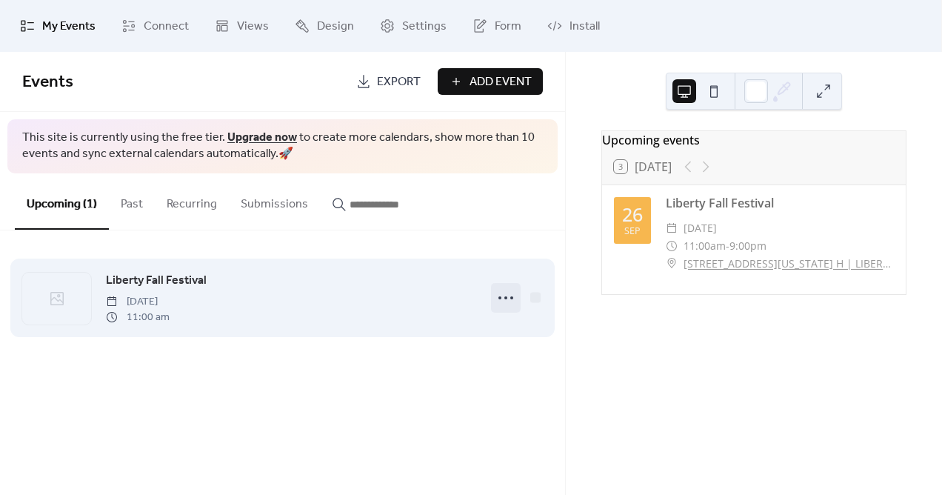
click at [508, 300] on icon at bounding box center [506, 298] width 24 height 24
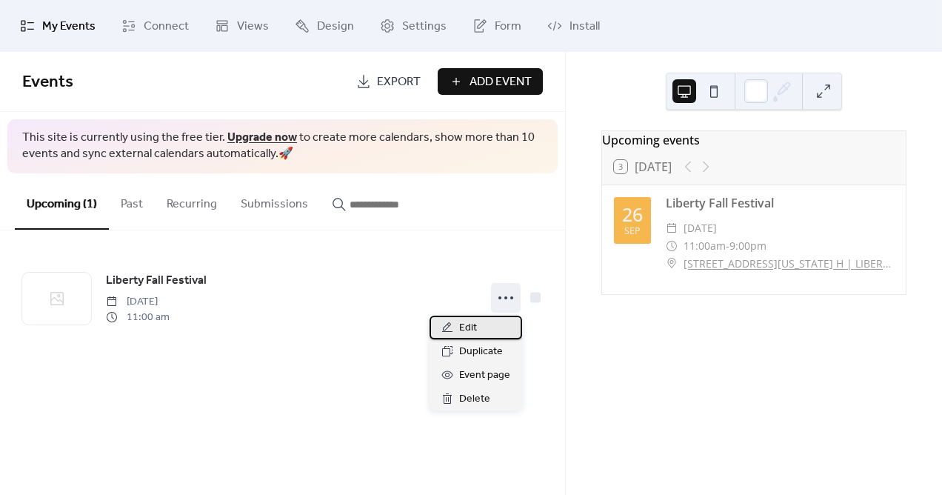
click at [479, 327] on div "Edit" at bounding box center [476, 327] width 93 height 24
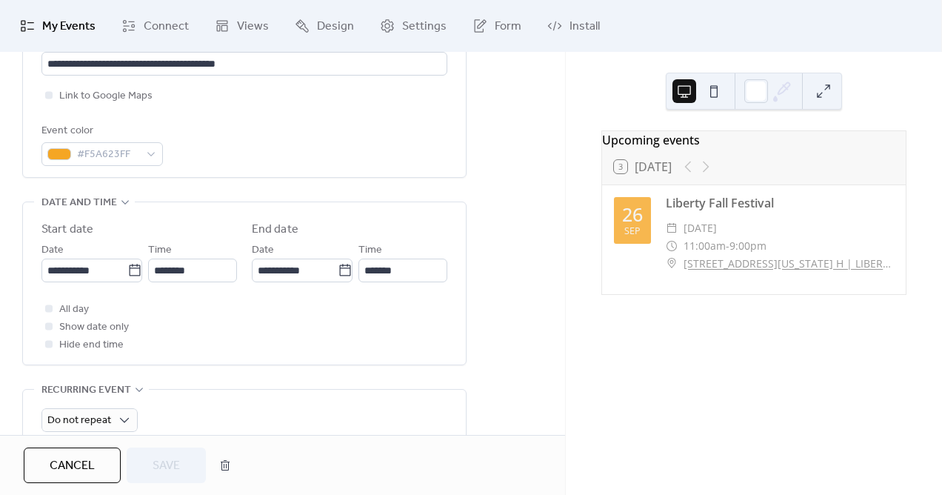
scroll to position [364, 0]
click at [67, 307] on span "All day" at bounding box center [74, 309] width 30 height 18
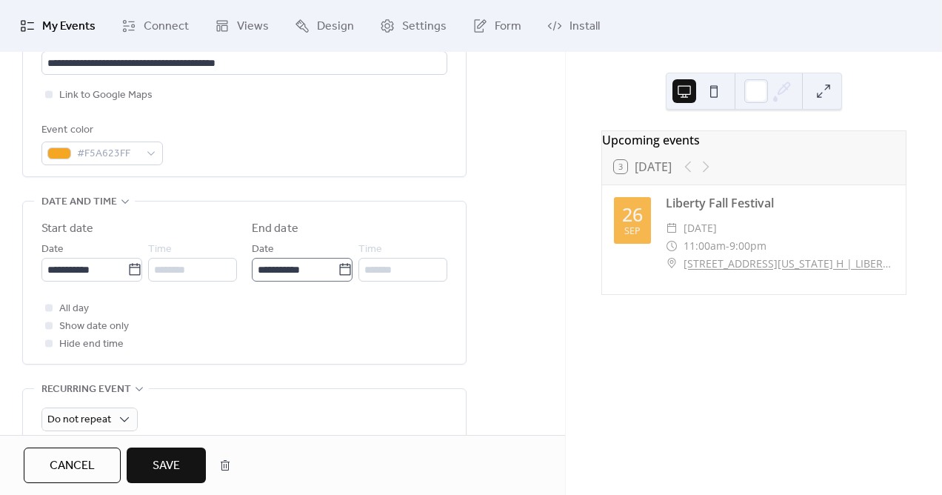
click at [344, 277] on label "**********" at bounding box center [302, 270] width 101 height 24
click at [338, 277] on input "**********" at bounding box center [295, 270] width 86 height 24
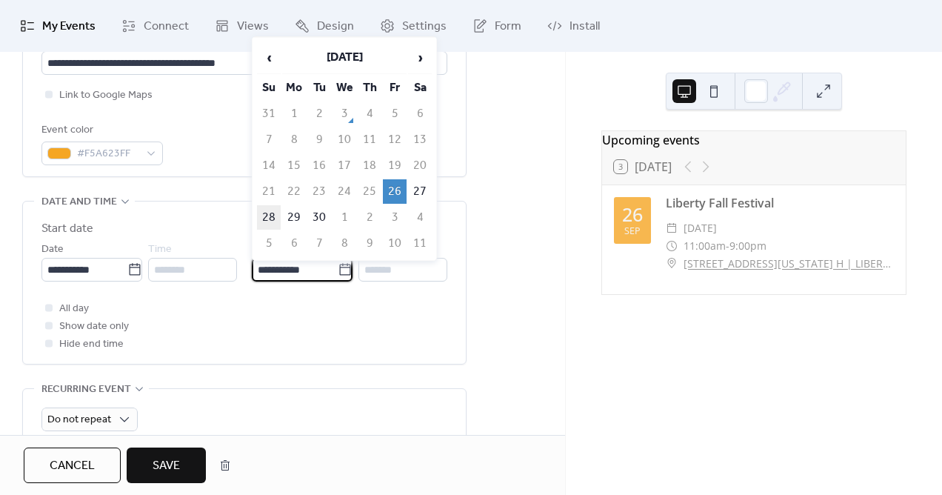
click at [268, 210] on td "28" at bounding box center [269, 217] width 24 height 24
type input "**********"
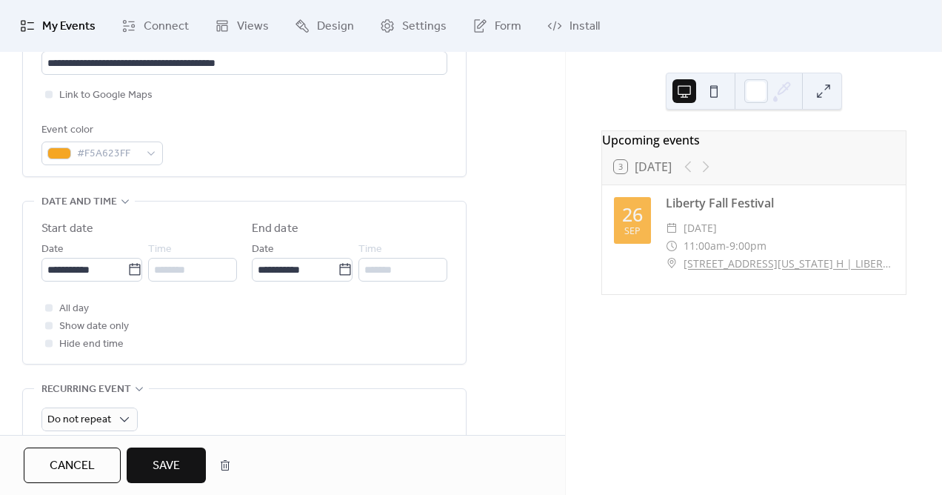
click at [273, 315] on div "All day Show date only Hide end time" at bounding box center [244, 325] width 406 height 53
click at [103, 327] on span "Show date only" at bounding box center [94, 327] width 70 height 18
click at [48, 328] on div at bounding box center [48, 324] width 7 height 7
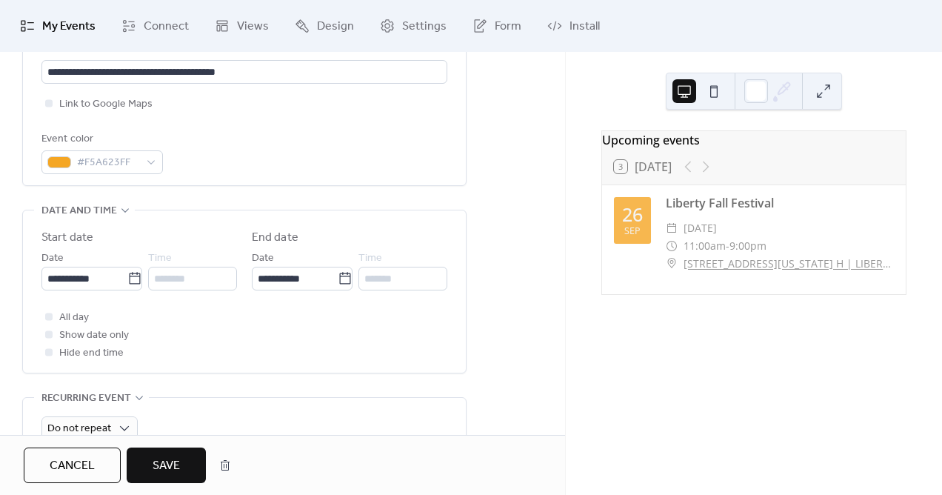
scroll to position [369, 0]
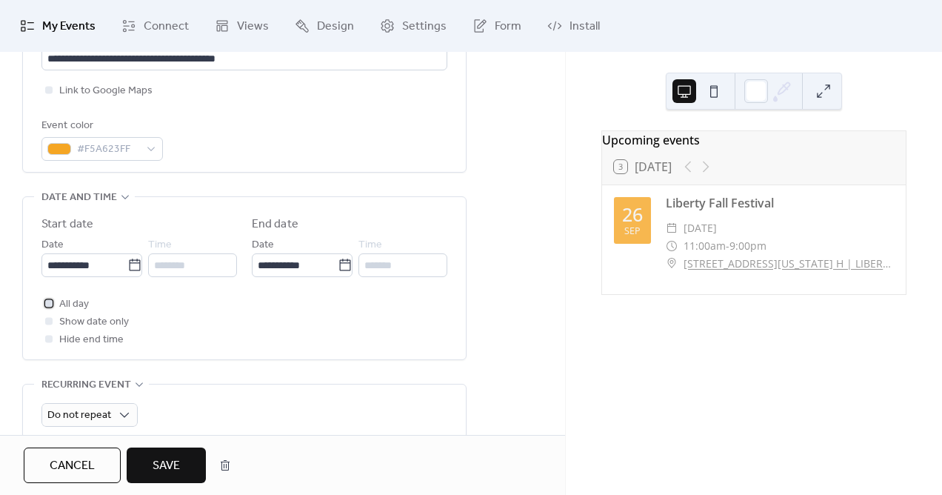
click at [44, 301] on div at bounding box center [48, 302] width 15 height 15
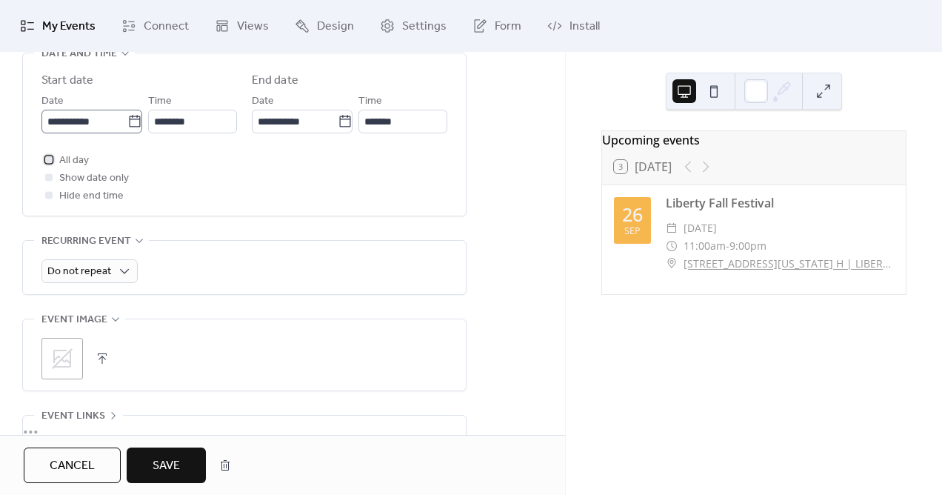
scroll to position [514, 0]
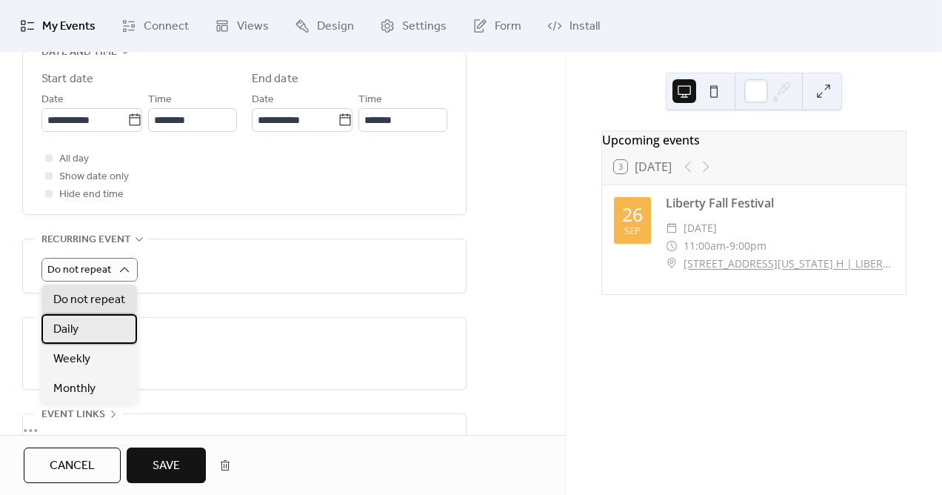
click at [82, 327] on div "Daily" at bounding box center [89, 329] width 96 height 30
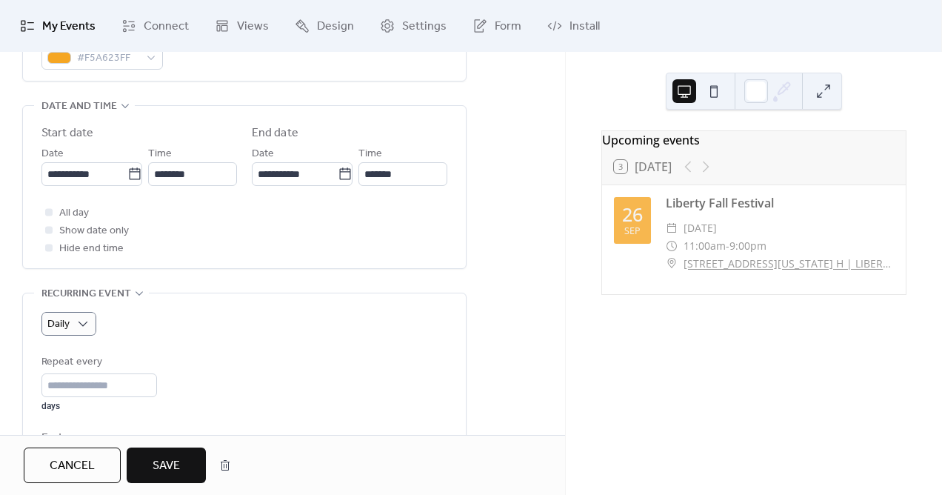
scroll to position [461, 0]
click at [71, 211] on span "All day" at bounding box center [74, 213] width 30 height 18
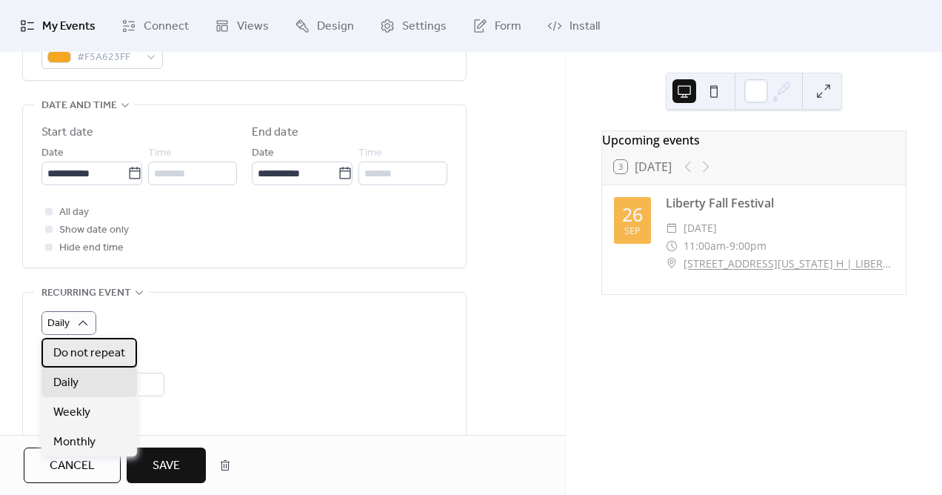
click at [74, 350] on span "Do not repeat" at bounding box center [89, 353] width 72 height 18
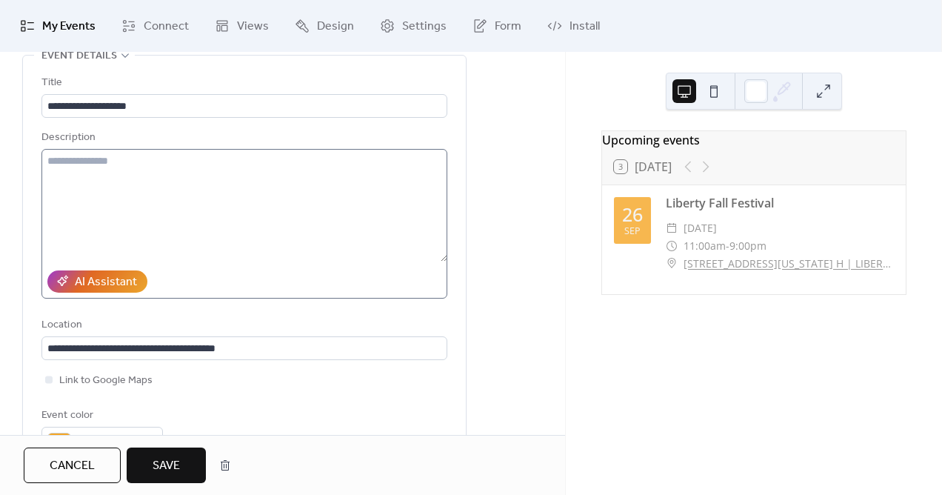
scroll to position [77, 0]
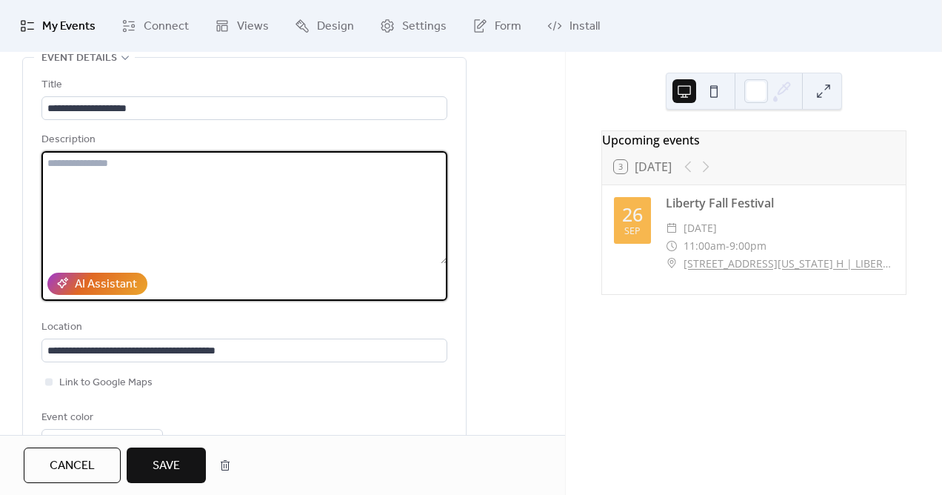
click at [120, 160] on textarea at bounding box center [244, 207] width 406 height 113
type textarea "*"
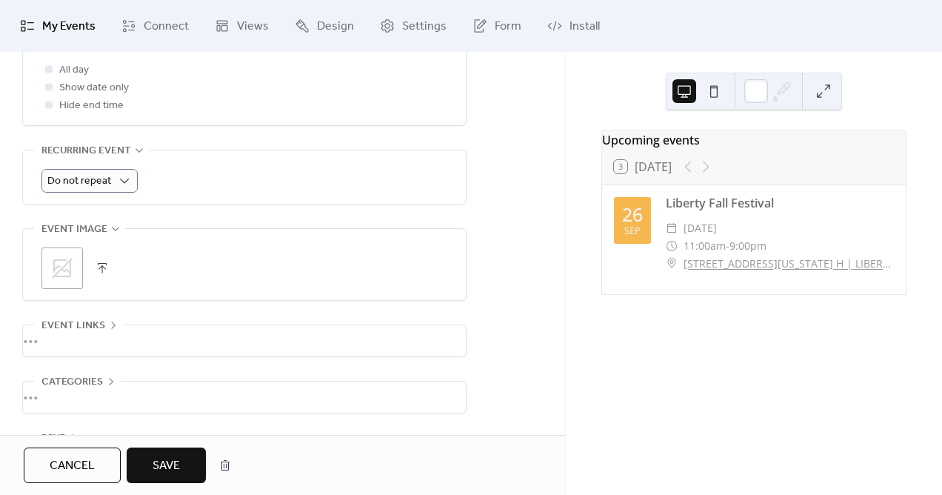
scroll to position [655, 0]
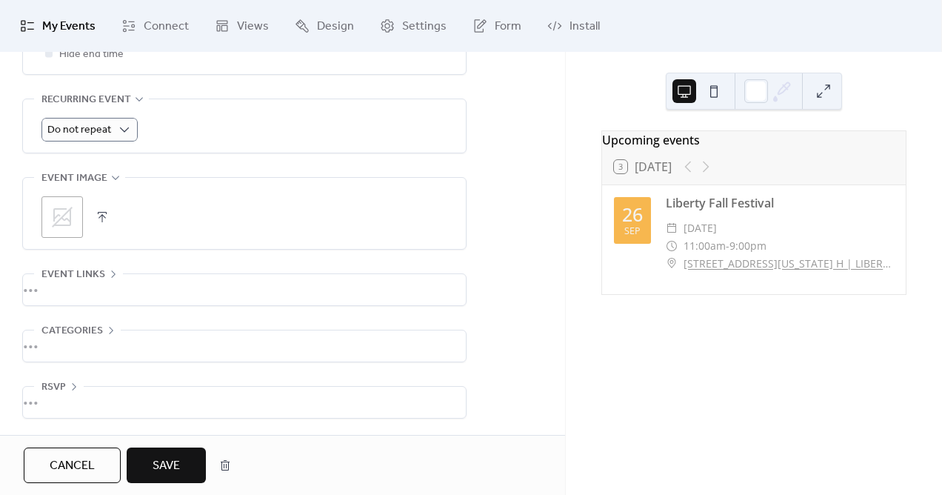
type textarea "**********"
click at [168, 464] on span "Save" at bounding box center [166, 466] width 27 height 18
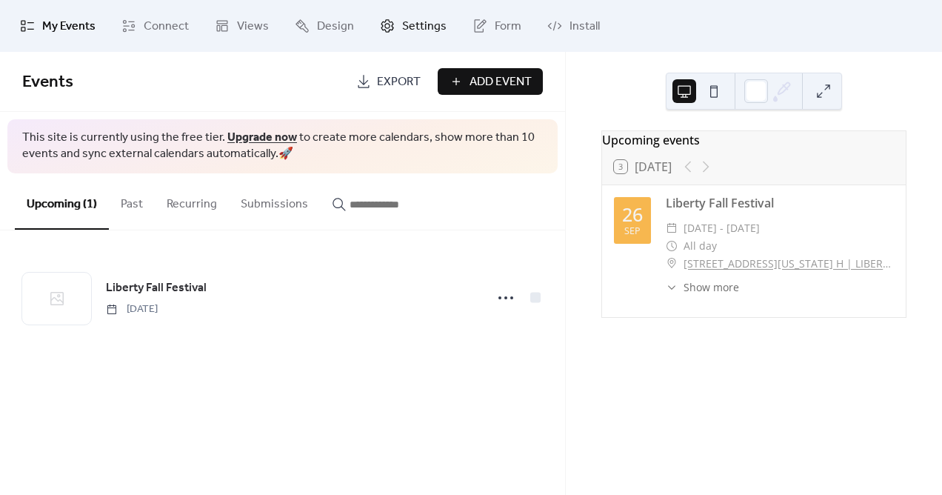
click at [402, 29] on span "Settings" at bounding box center [424, 27] width 44 height 18
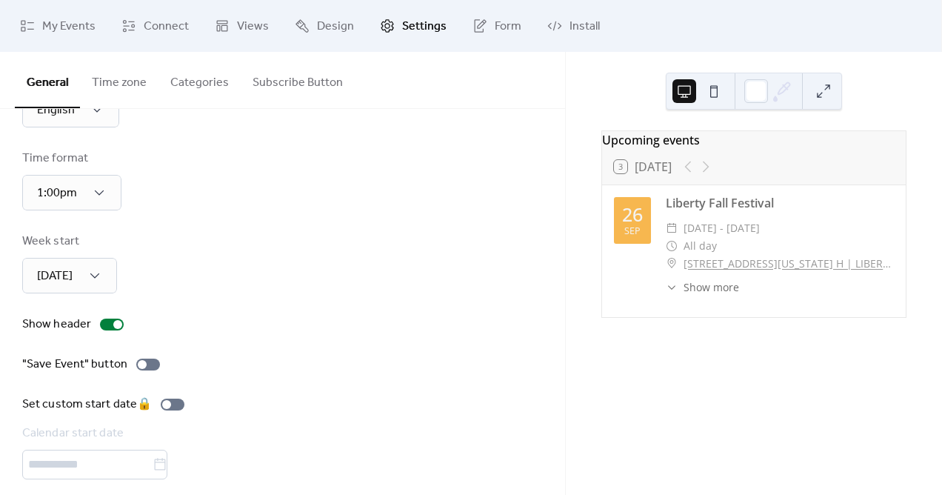
scroll to position [86, 0]
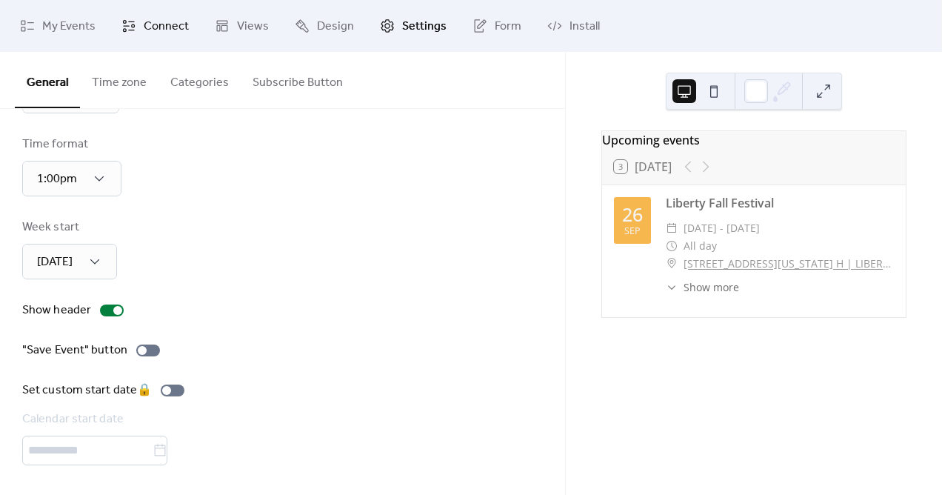
click at [147, 30] on span "Connect" at bounding box center [166, 27] width 45 height 18
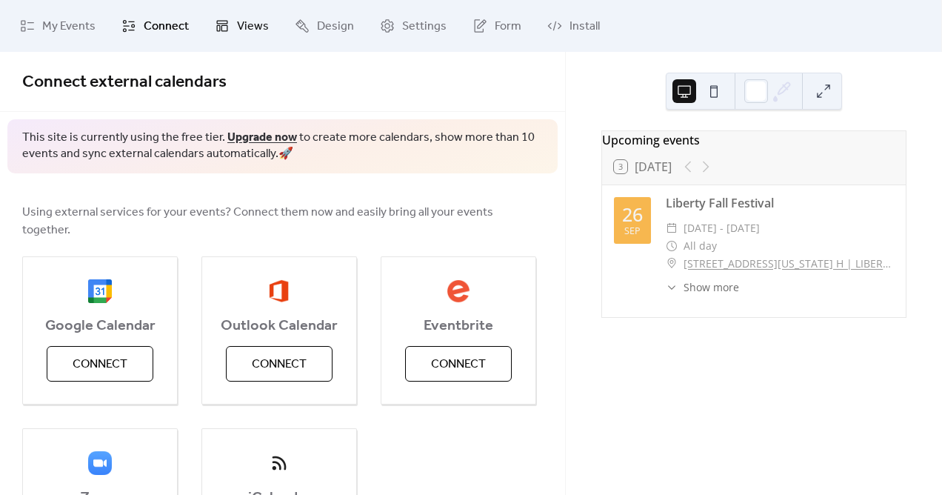
click at [220, 33] on icon at bounding box center [222, 26] width 15 height 15
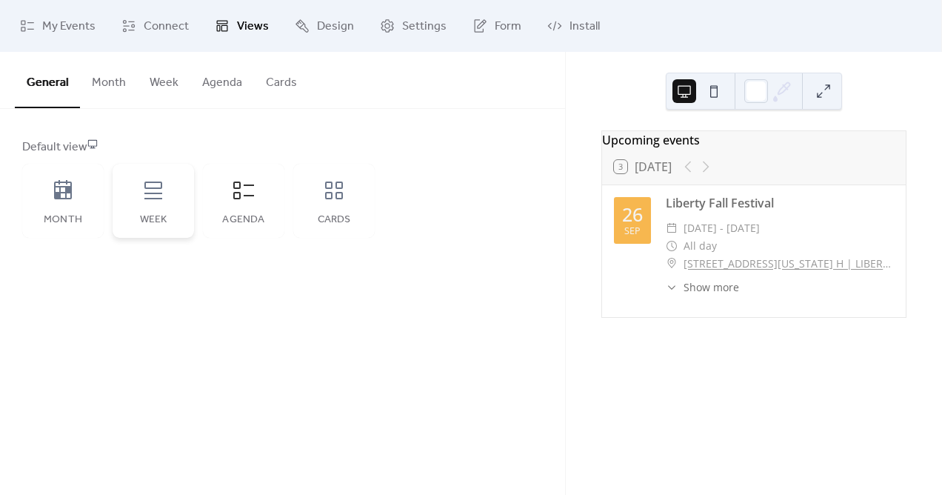
click at [165, 209] on div "Week" at bounding box center [153, 201] width 81 height 74
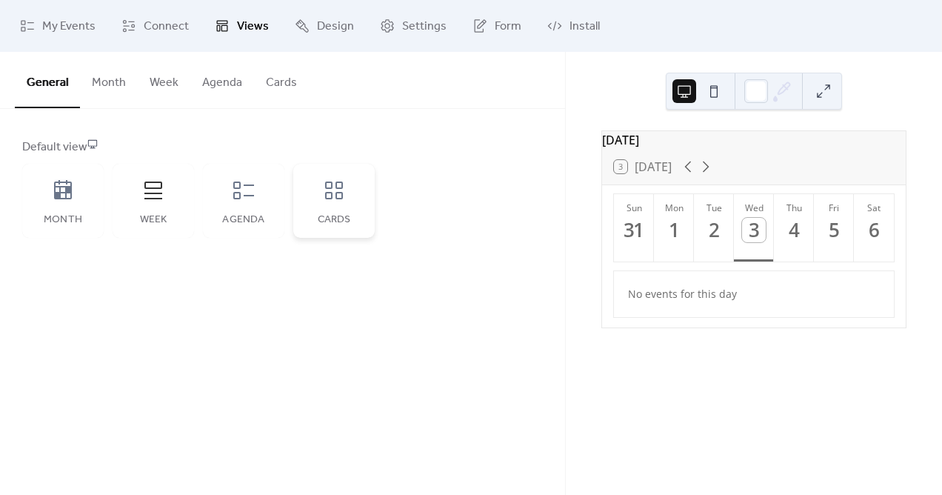
click at [350, 209] on div "Cards" at bounding box center [333, 201] width 81 height 74
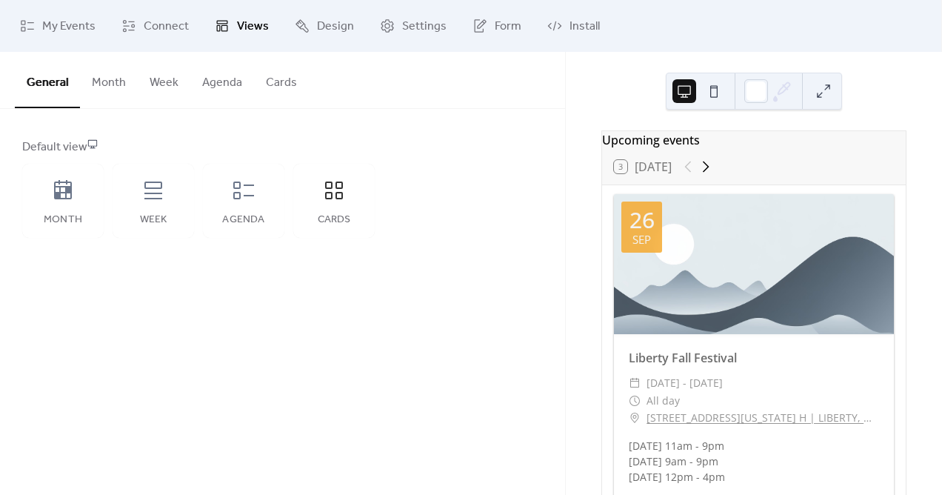
click at [706, 176] on icon at bounding box center [706, 167] width 18 height 18
click at [689, 176] on div at bounding box center [697, 167] width 36 height 18
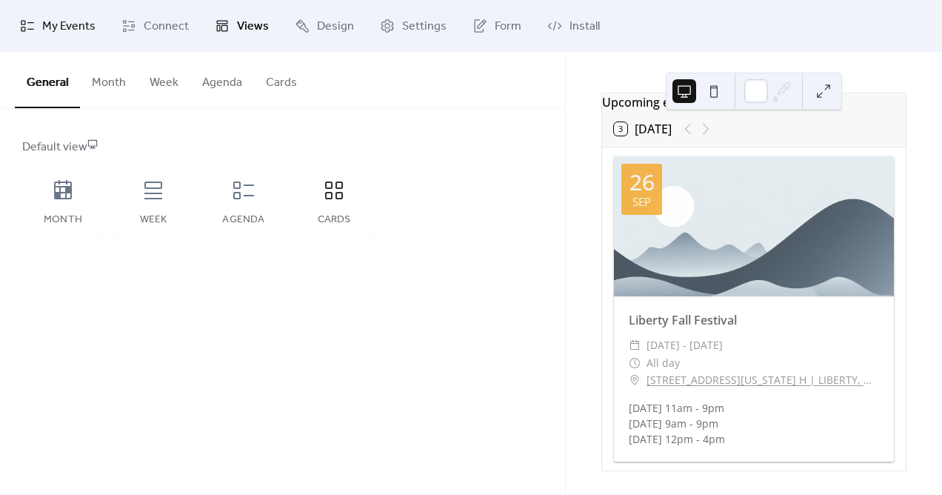
click at [63, 27] on span "My Events" at bounding box center [68, 27] width 53 height 18
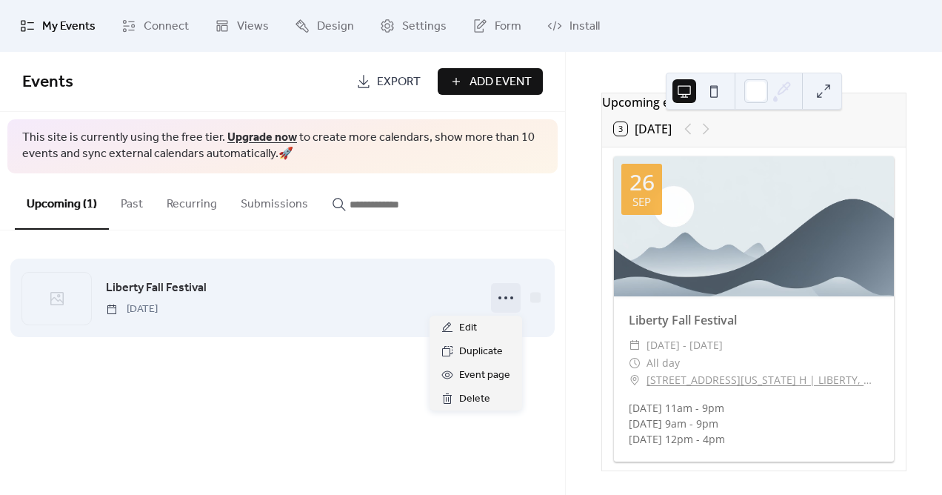
click at [507, 302] on icon at bounding box center [506, 298] width 24 height 24
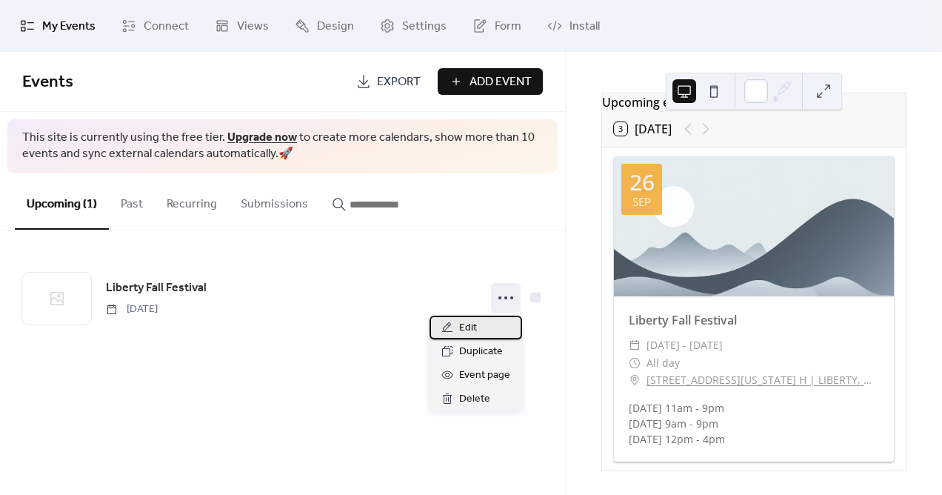
click at [479, 330] on div "Edit" at bounding box center [476, 327] width 93 height 24
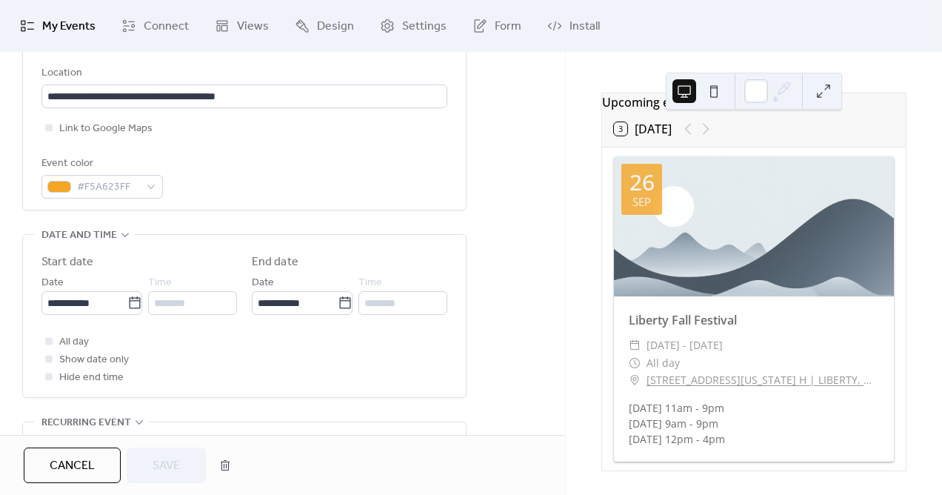
scroll to position [363, 0]
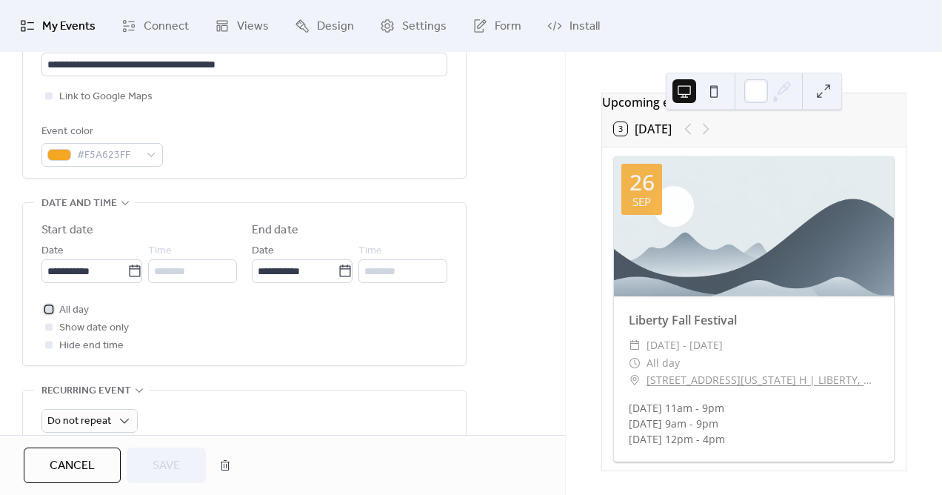
click at [49, 308] on icon at bounding box center [49, 308] width 4 height 3
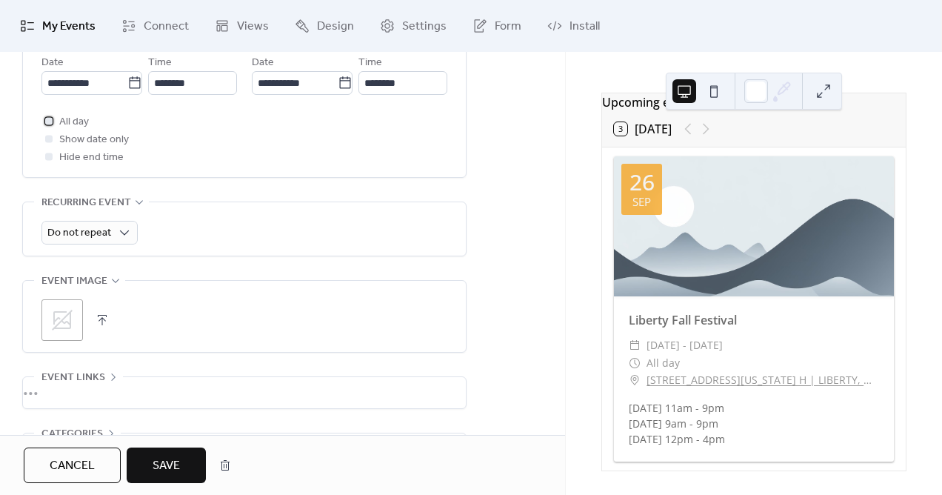
scroll to position [553, 0]
click at [50, 155] on div at bounding box center [48, 153] width 7 height 7
click at [49, 117] on div at bounding box center [48, 118] width 7 height 7
click at [48, 116] on div at bounding box center [48, 118] width 7 height 7
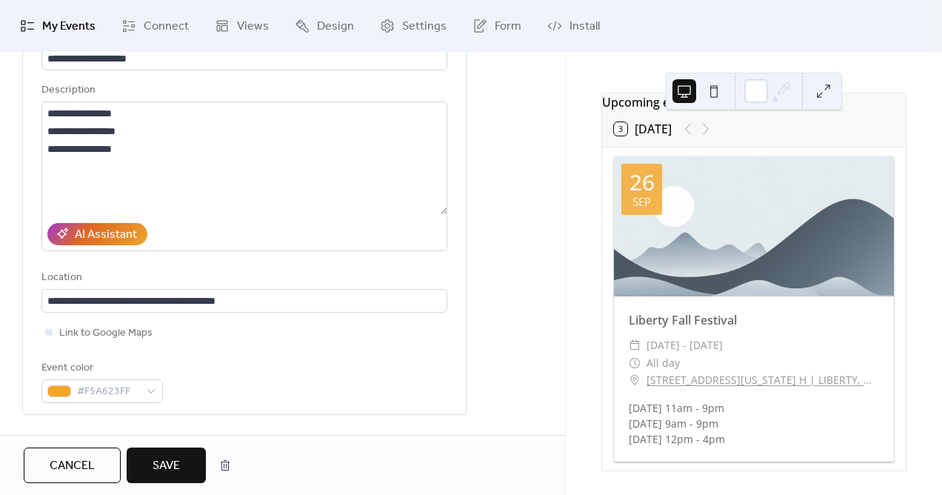
scroll to position [103, 0]
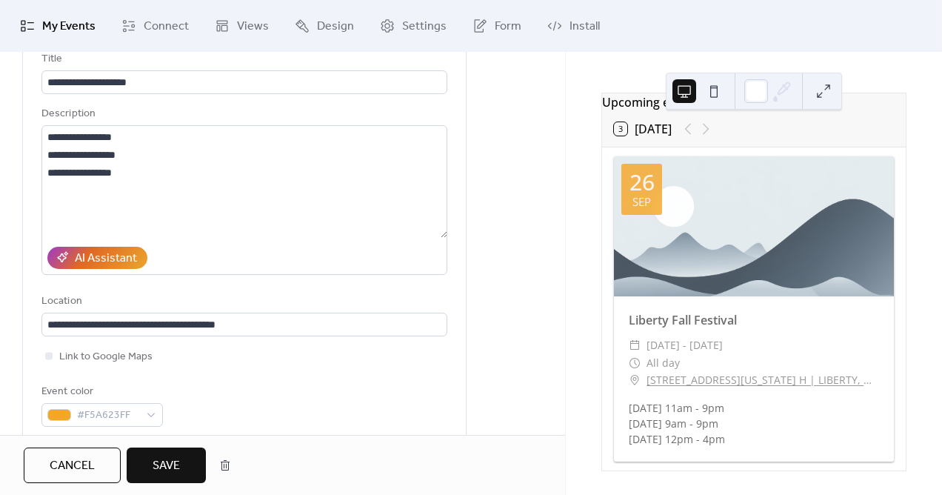
click at [156, 470] on span "Save" at bounding box center [166, 466] width 27 height 18
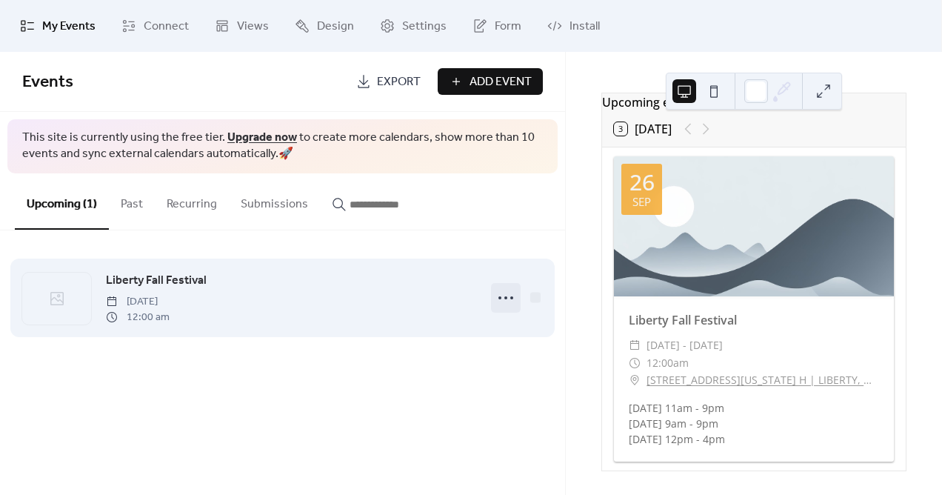
click at [504, 295] on icon at bounding box center [506, 298] width 24 height 24
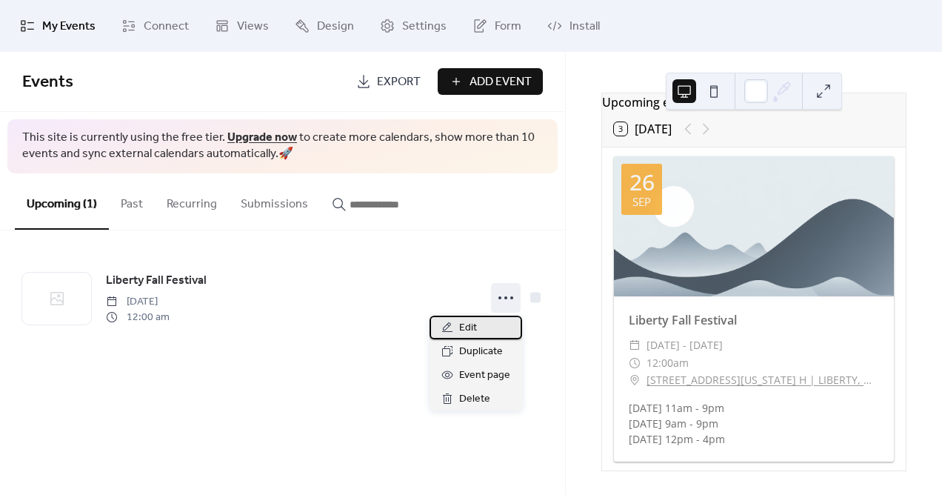
click at [482, 330] on div "Edit" at bounding box center [476, 327] width 93 height 24
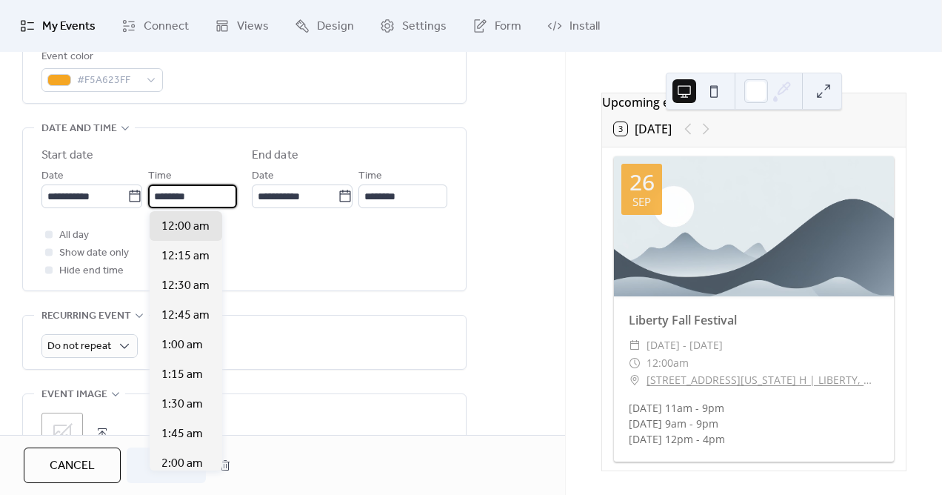
scroll to position [1, 0]
drag, startPoint x: 201, startPoint y: 202, endPoint x: 149, endPoint y: 203, distance: 52.6
click at [150, 203] on input "********" at bounding box center [193, 196] width 87 height 24
type input "********"
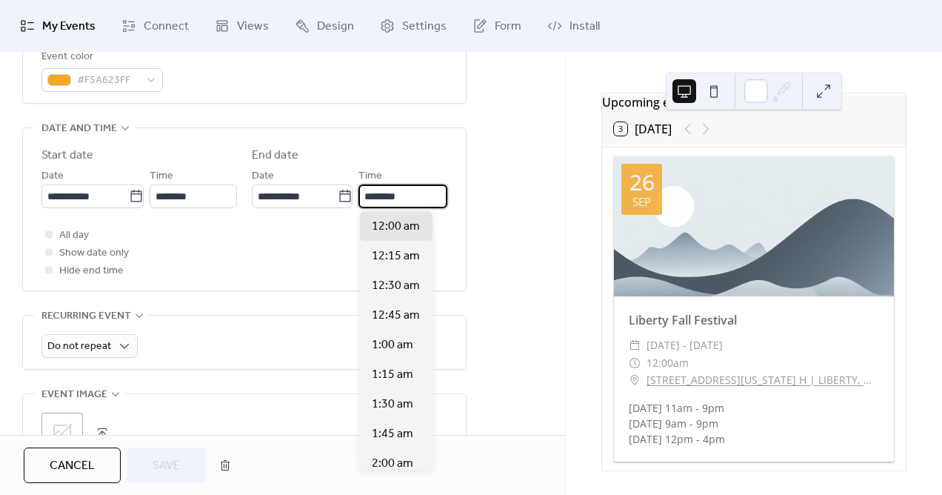
click at [386, 195] on input "********" at bounding box center [402, 196] width 89 height 24
drag, startPoint x: 436, startPoint y: 198, endPoint x: 353, endPoint y: 196, distance: 83.7
click at [353, 196] on div "**********" at bounding box center [350, 187] width 196 height 41
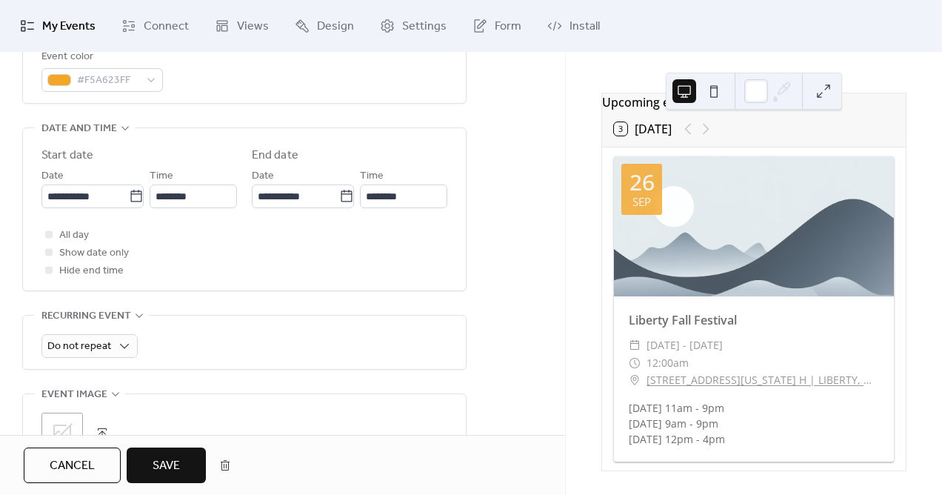
scroll to position [0, 0]
click at [49, 250] on div at bounding box center [48, 251] width 7 height 7
click at [49, 268] on icon at bounding box center [49, 269] width 4 height 4
click at [48, 255] on div at bounding box center [48, 251] width 15 height 15
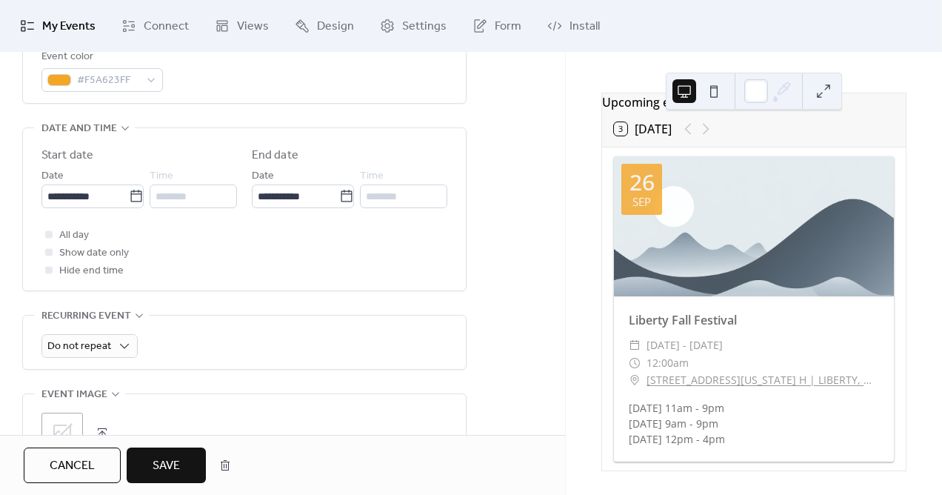
click at [179, 461] on span "Save" at bounding box center [166, 466] width 27 height 18
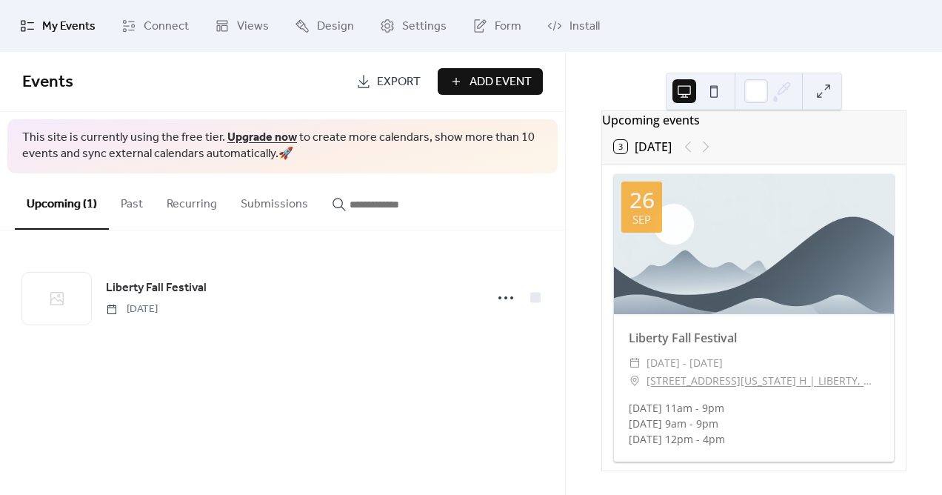
scroll to position [27, 0]
click at [407, 29] on span "Settings" at bounding box center [424, 27] width 44 height 18
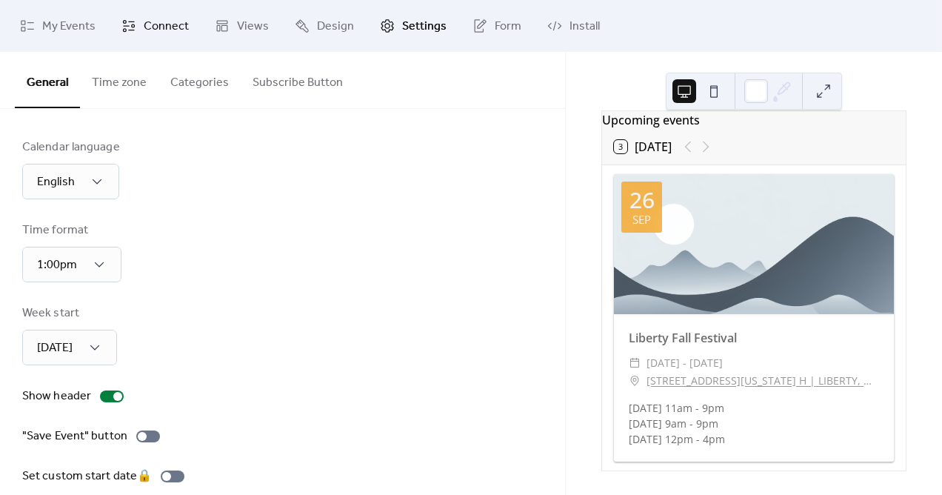
click at [149, 21] on span "Connect" at bounding box center [166, 27] width 45 height 18
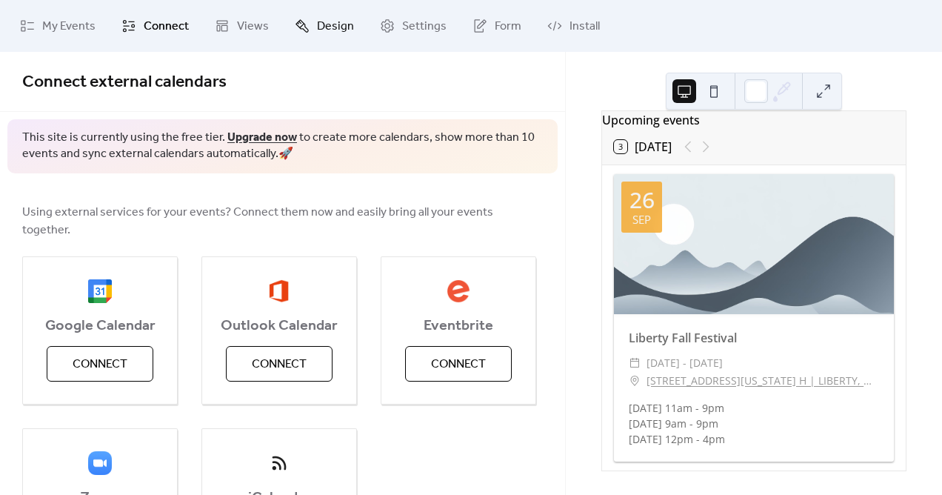
click at [323, 29] on span "Design" at bounding box center [335, 27] width 37 height 18
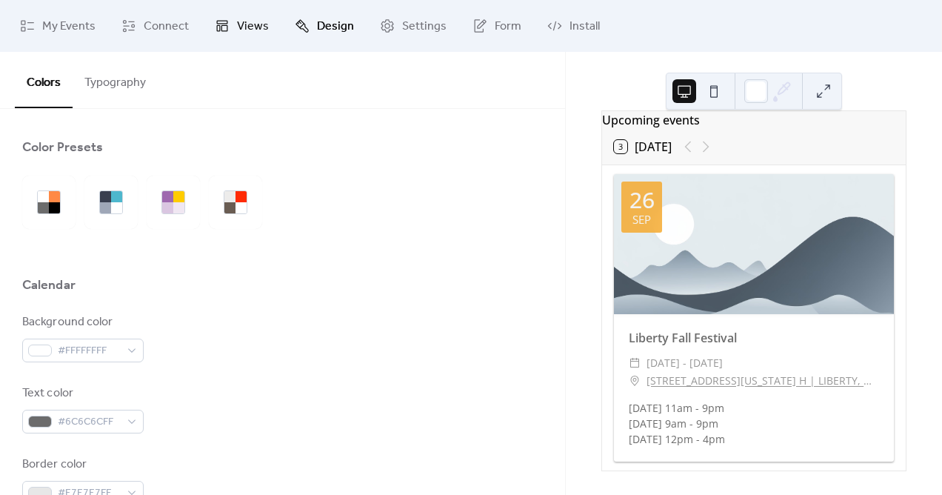
click at [237, 27] on span "Views" at bounding box center [253, 27] width 32 height 18
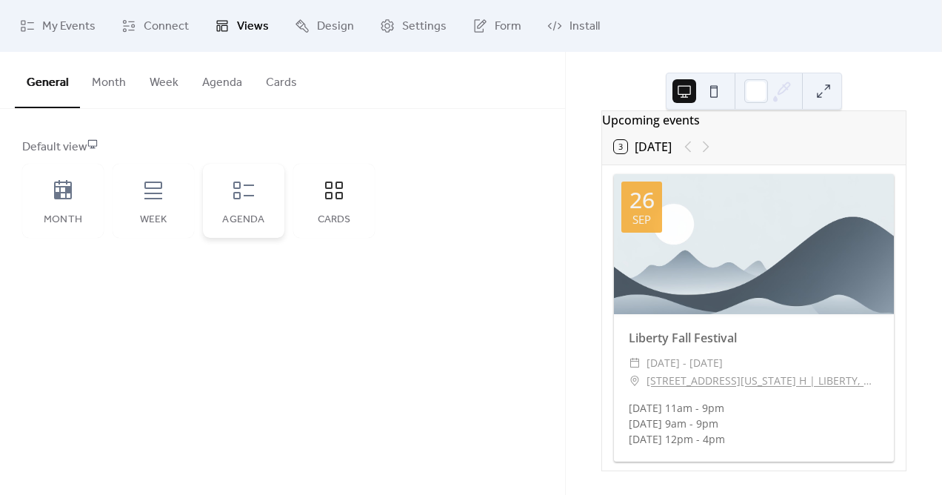
click at [241, 210] on div "Agenda" at bounding box center [243, 201] width 81 height 74
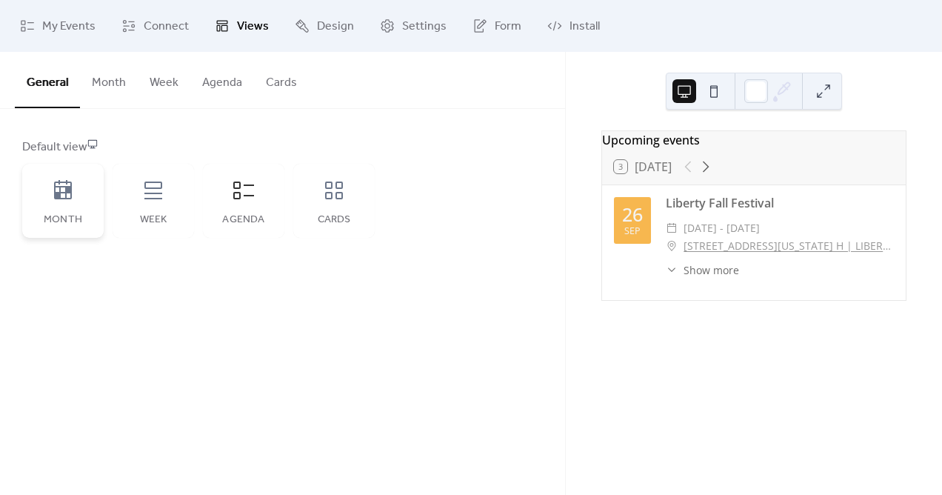
click at [73, 196] on icon at bounding box center [63, 190] width 24 height 24
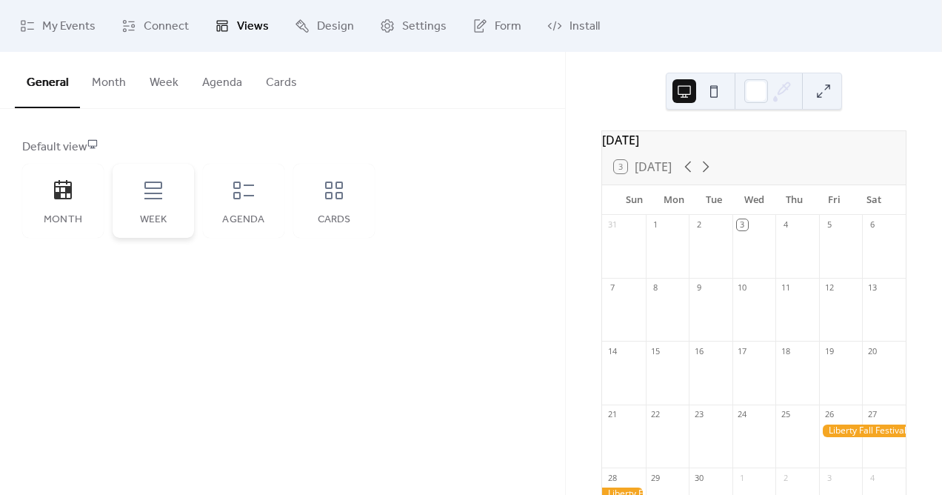
click at [136, 198] on div "Week" at bounding box center [153, 201] width 81 height 74
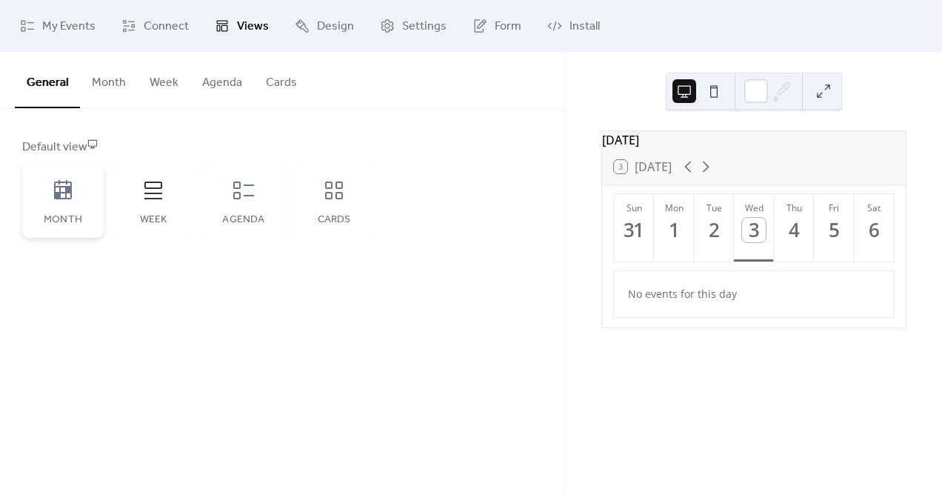
click at [62, 204] on div "Month" at bounding box center [62, 201] width 81 height 74
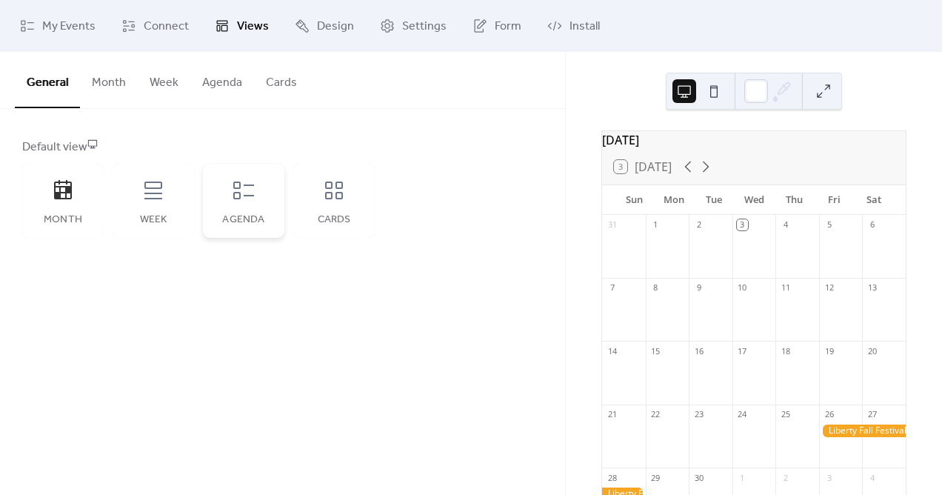
click at [247, 211] on div "Agenda" at bounding box center [243, 201] width 81 height 74
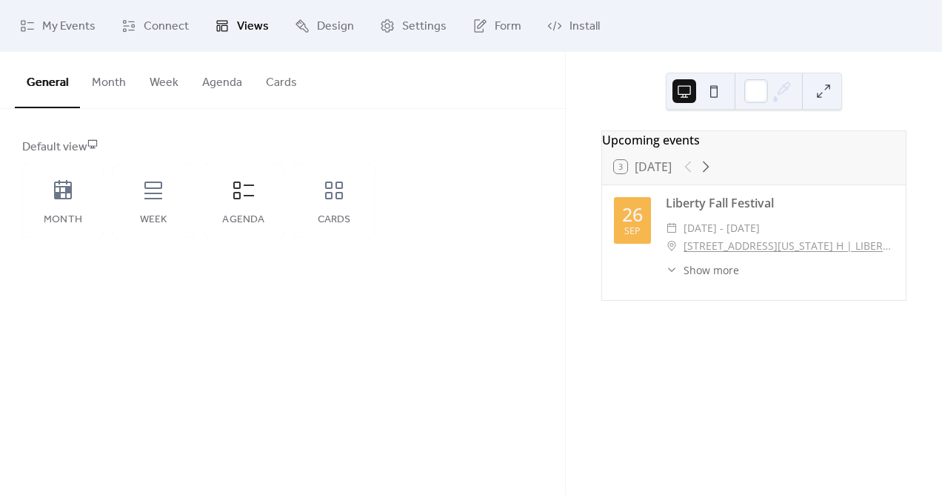
click at [224, 80] on button "Agenda" at bounding box center [222, 79] width 64 height 55
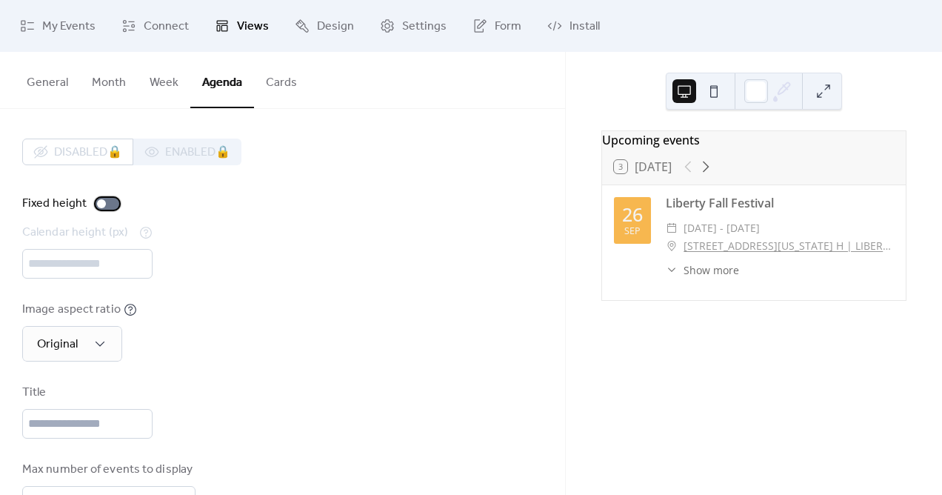
click at [103, 205] on div at bounding box center [101, 203] width 9 height 9
click at [116, 207] on div at bounding box center [108, 204] width 24 height 12
click at [207, 349] on div "Image aspect ratio Original" at bounding box center [282, 331] width 521 height 61
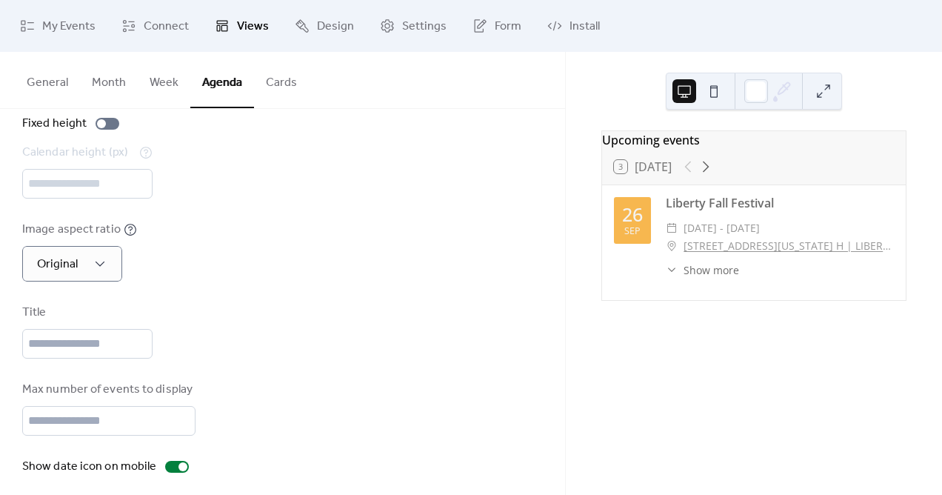
scroll to position [130, 0]
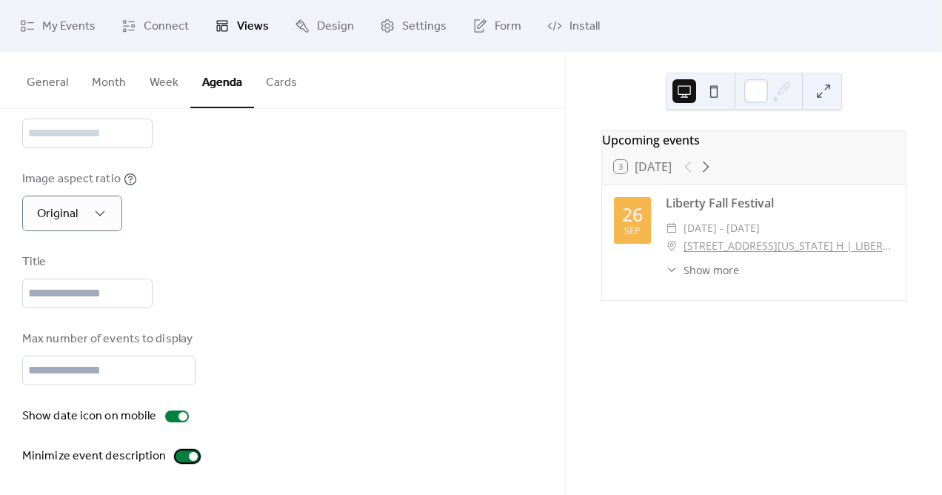
click at [189, 457] on div at bounding box center [193, 456] width 9 height 9
